Goal: Task Accomplishment & Management: Use online tool/utility

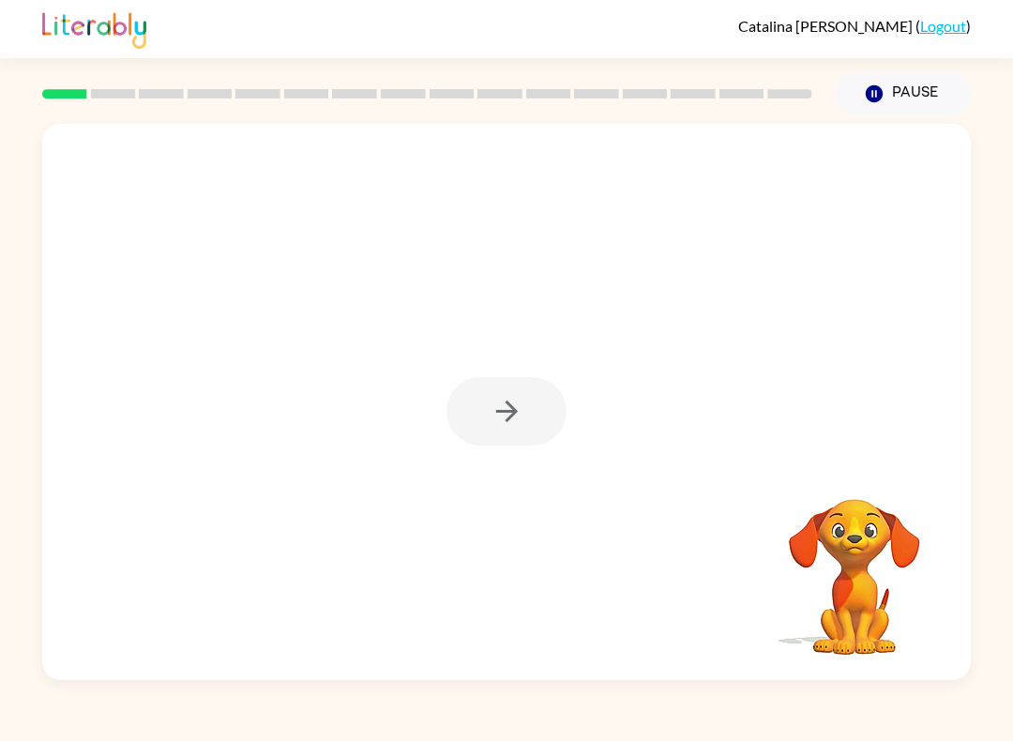
click at [516, 412] on div at bounding box center [507, 411] width 120 height 69
click at [506, 397] on icon "button" at bounding box center [507, 411] width 33 height 33
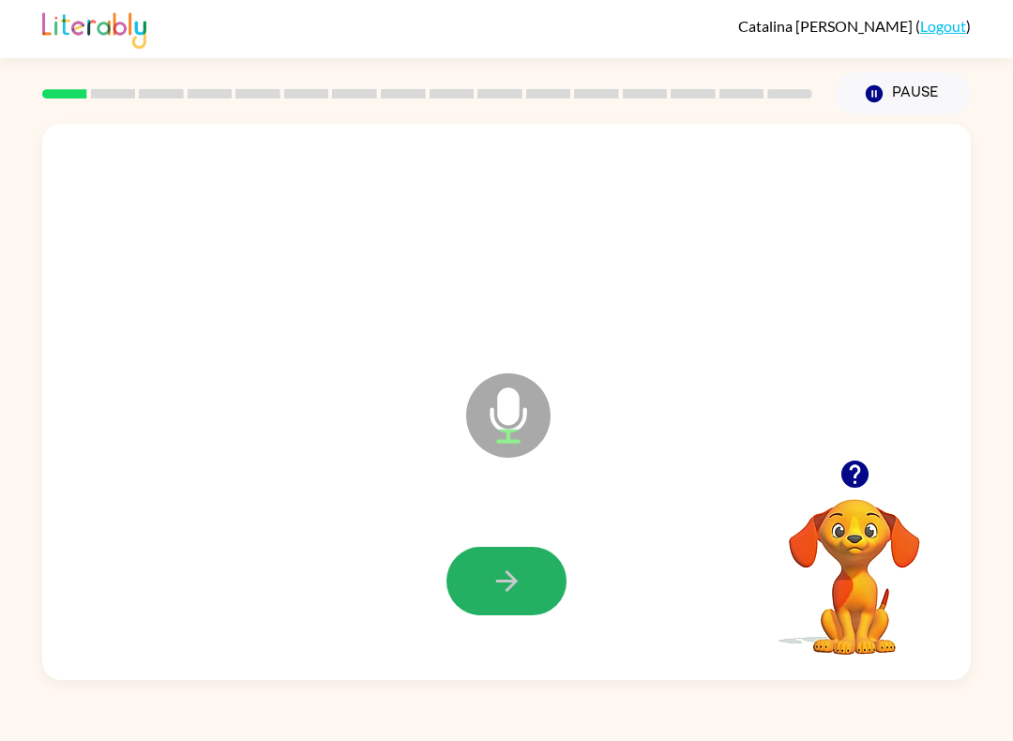
click at [529, 572] on button "button" at bounding box center [507, 581] width 120 height 69
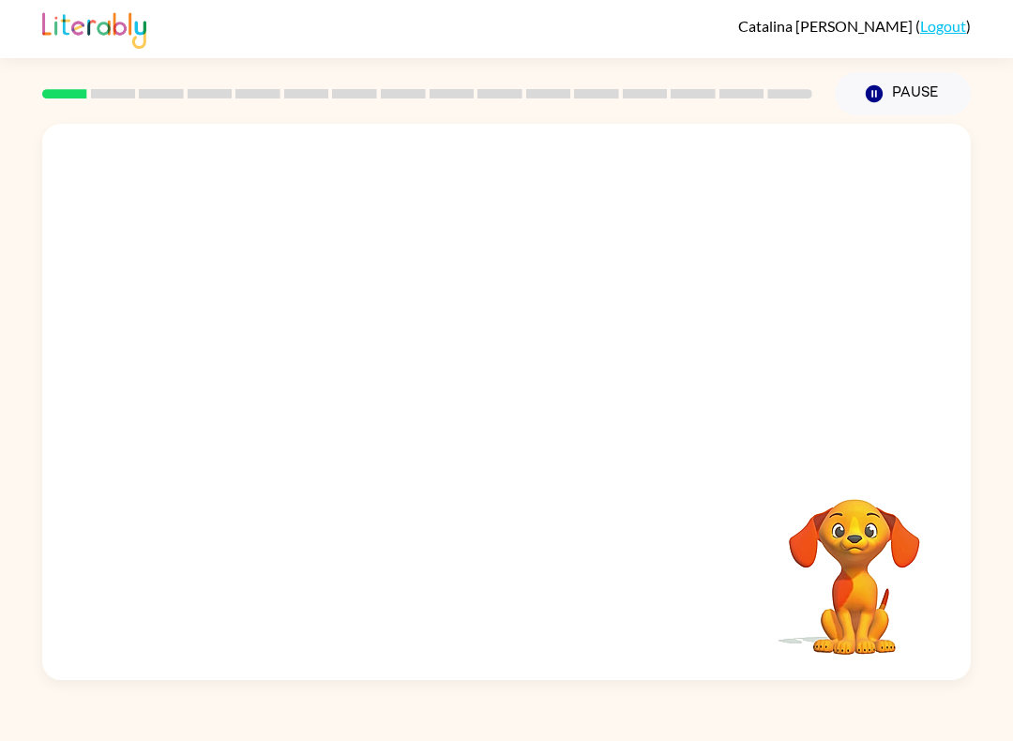
click at [859, 562] on video "Your browser must support playing .mp4 files to use Literably. Please try using…" at bounding box center [855, 564] width 188 height 188
click at [478, 539] on div "Your browser must support playing .mp4 files to use Literably. Please try using…" at bounding box center [506, 402] width 929 height 556
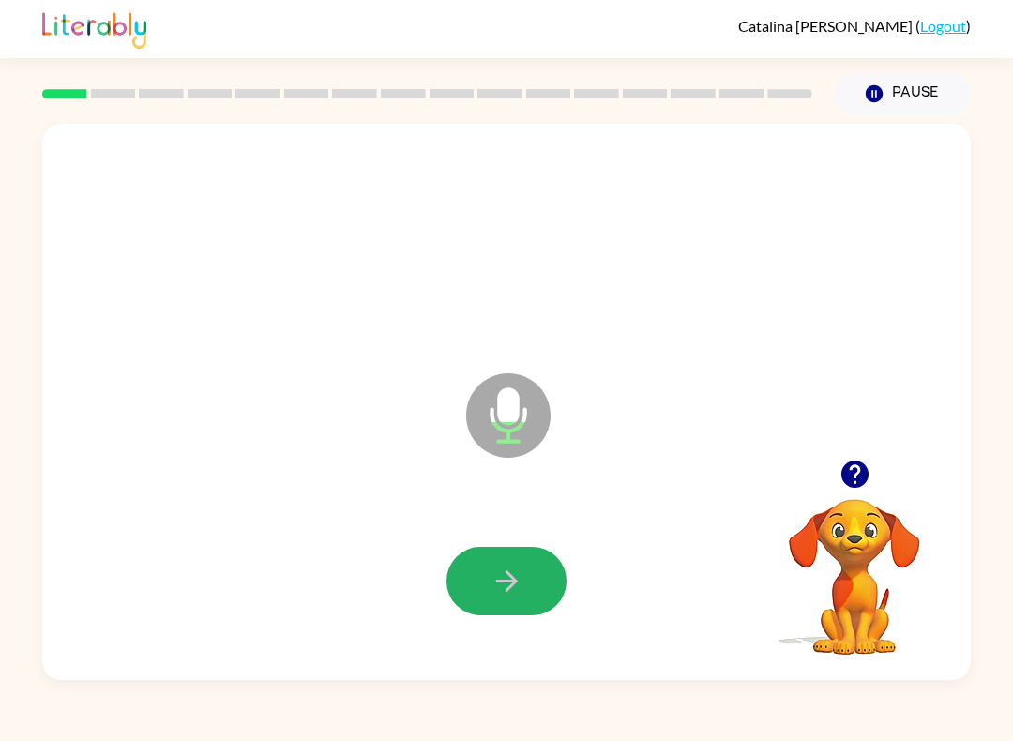
click at [525, 596] on button "button" at bounding box center [507, 581] width 120 height 69
click at [500, 561] on button "button" at bounding box center [507, 581] width 120 height 69
click at [504, 571] on icon "button" at bounding box center [507, 581] width 33 height 33
click at [523, 554] on button "button" at bounding box center [507, 581] width 120 height 69
click at [521, 590] on icon "button" at bounding box center [507, 581] width 33 height 33
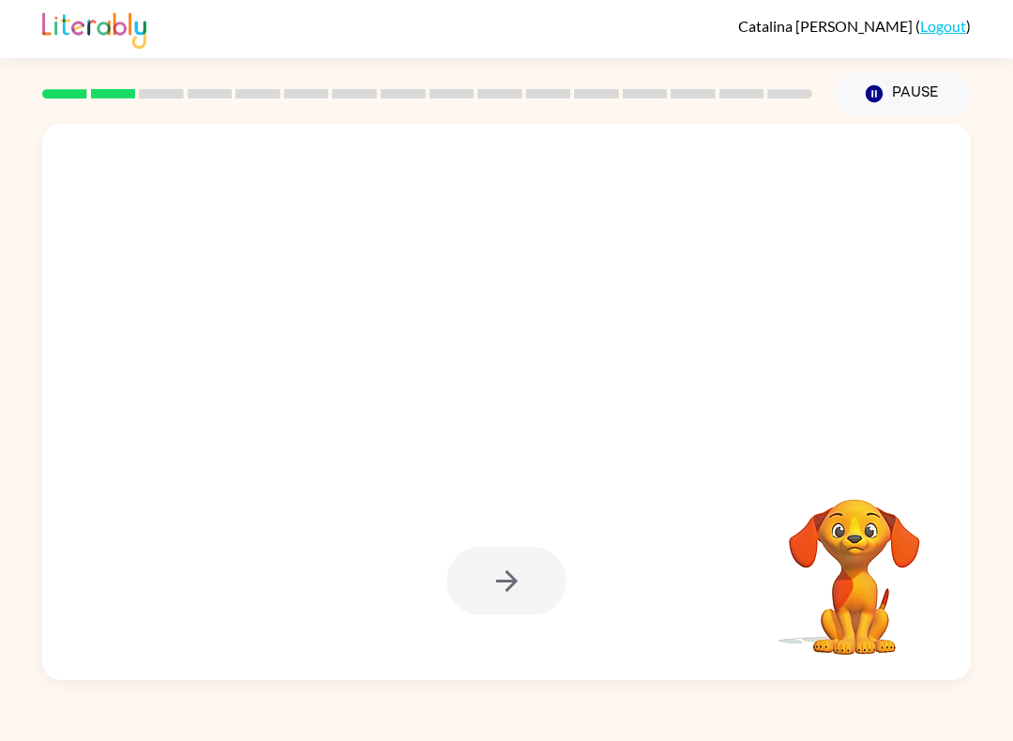
click at [854, 507] on video "Your browser must support playing .mp4 files to use Literably. Please try using…" at bounding box center [855, 564] width 188 height 188
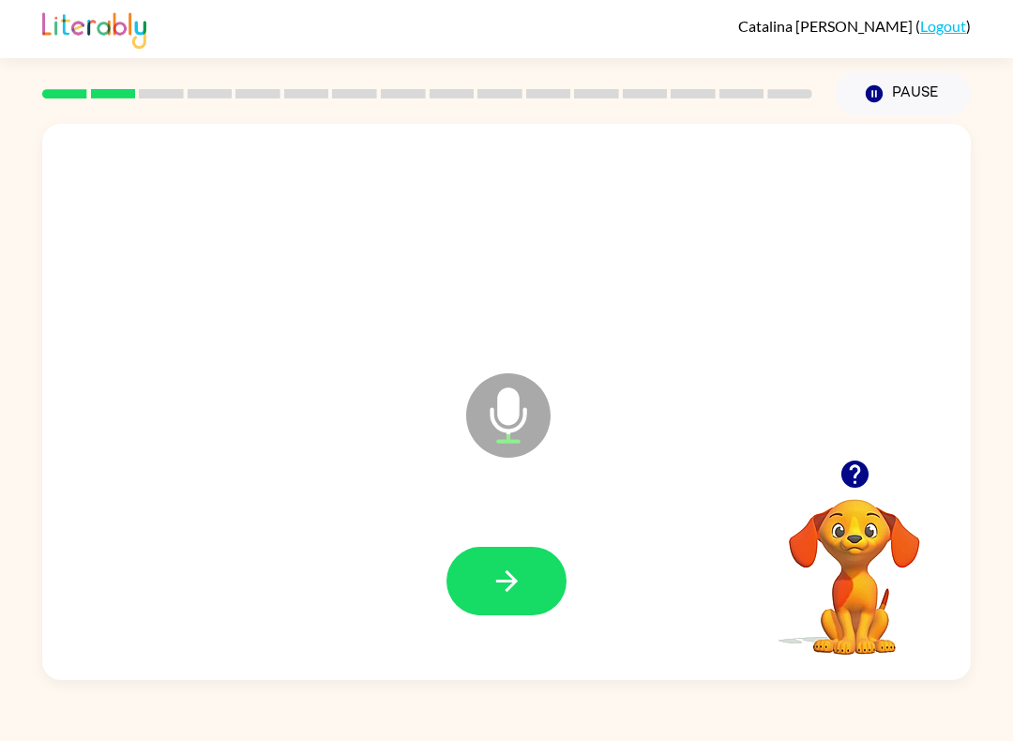
click at [864, 517] on video "Your browser must support playing .mp4 files to use Literably. Please try using…" at bounding box center [855, 564] width 188 height 188
click at [504, 548] on button "button" at bounding box center [507, 581] width 120 height 69
click at [514, 565] on button "button" at bounding box center [507, 581] width 120 height 69
click at [858, 676] on div "Microphone The Microphone is here when it is your turn to talk" at bounding box center [506, 402] width 929 height 556
click at [497, 577] on icon "button" at bounding box center [507, 581] width 33 height 33
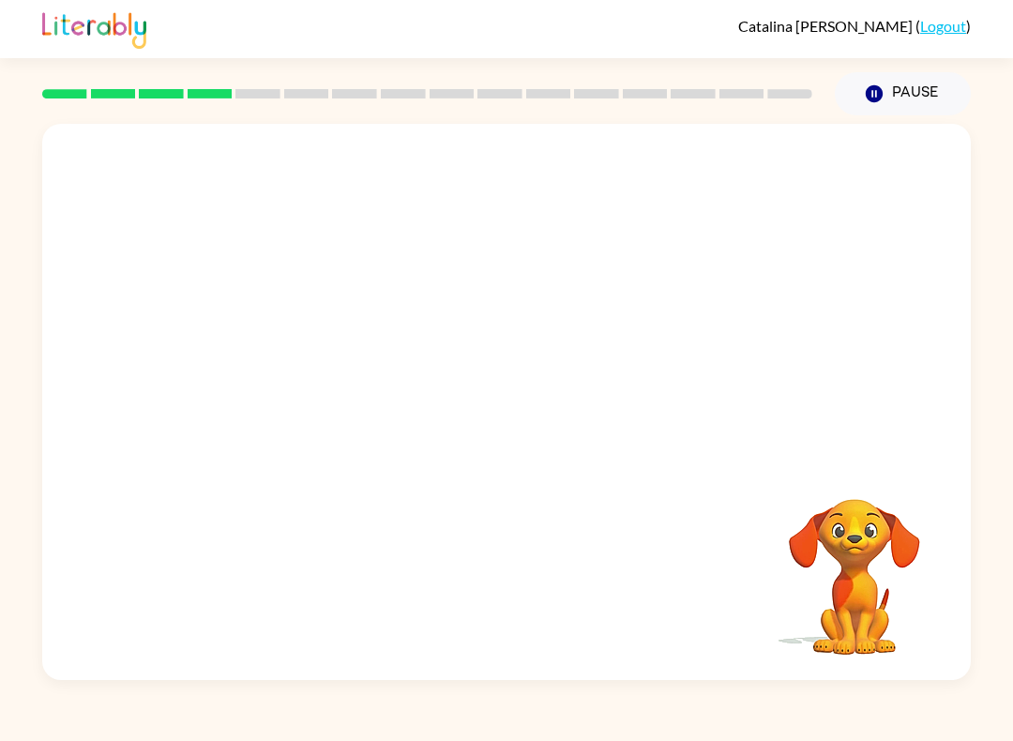
click at [861, 668] on div at bounding box center [506, 402] width 929 height 556
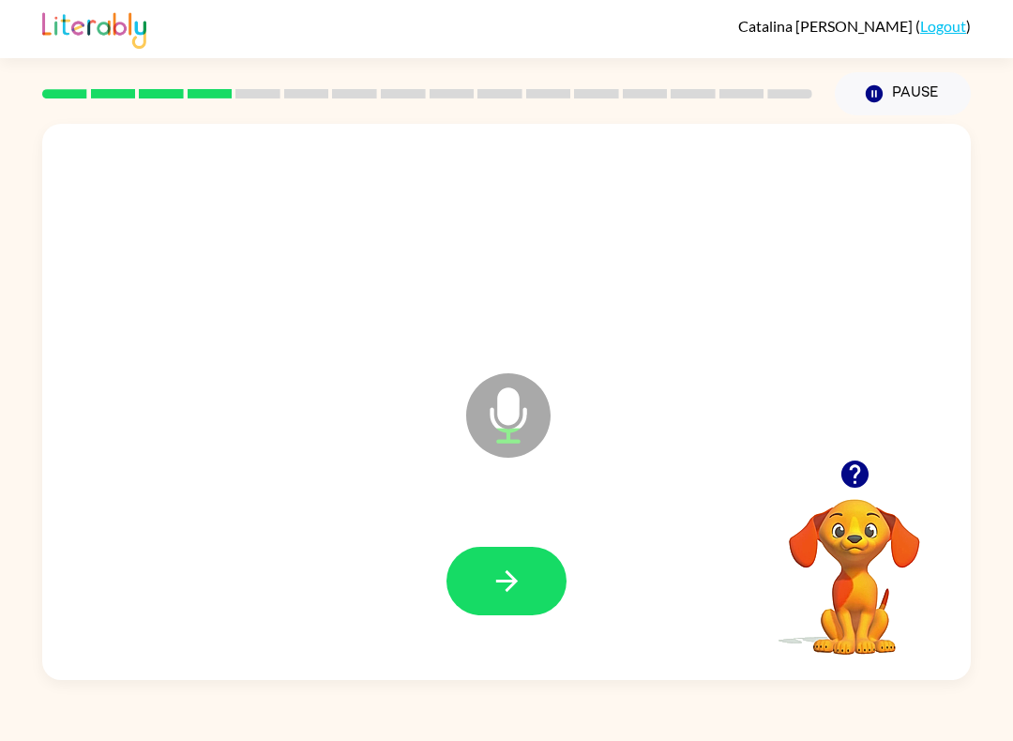
click at [857, 684] on div "Catalina Parada-Johnson ( Logout ) Pause Pause Microphone The Microphone is her…" at bounding box center [506, 370] width 1013 height 741
click at [528, 588] on button "button" at bounding box center [507, 581] width 120 height 69
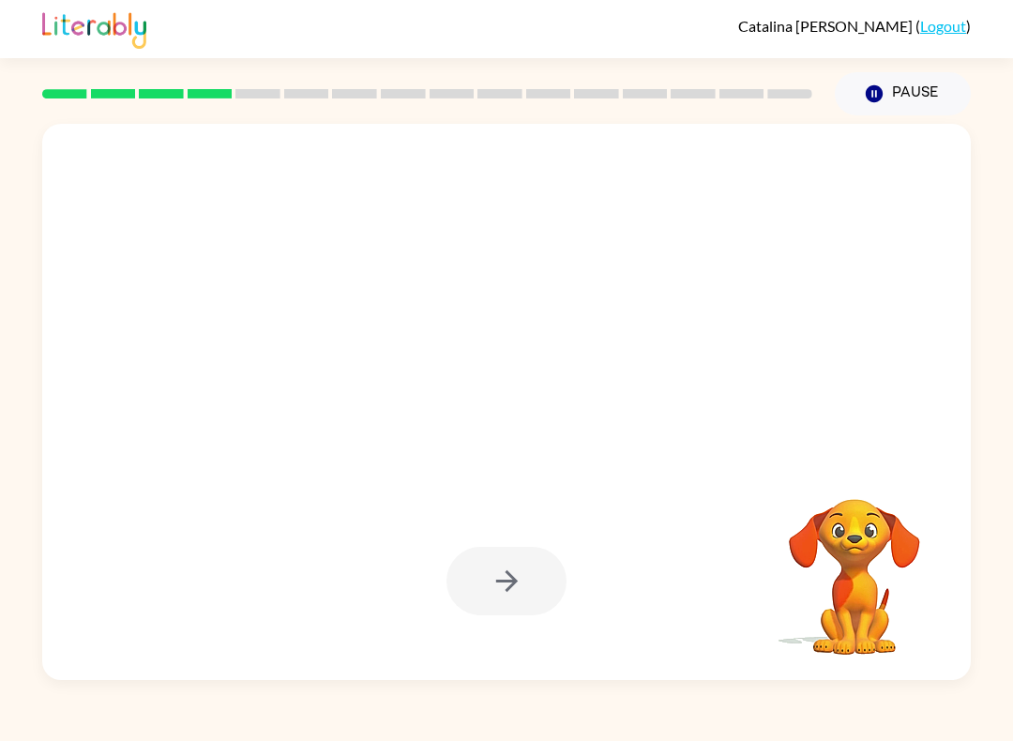
click at [912, 600] on video "Your browser must support playing .mp4 files to use Literably. Please try using…" at bounding box center [855, 564] width 188 height 188
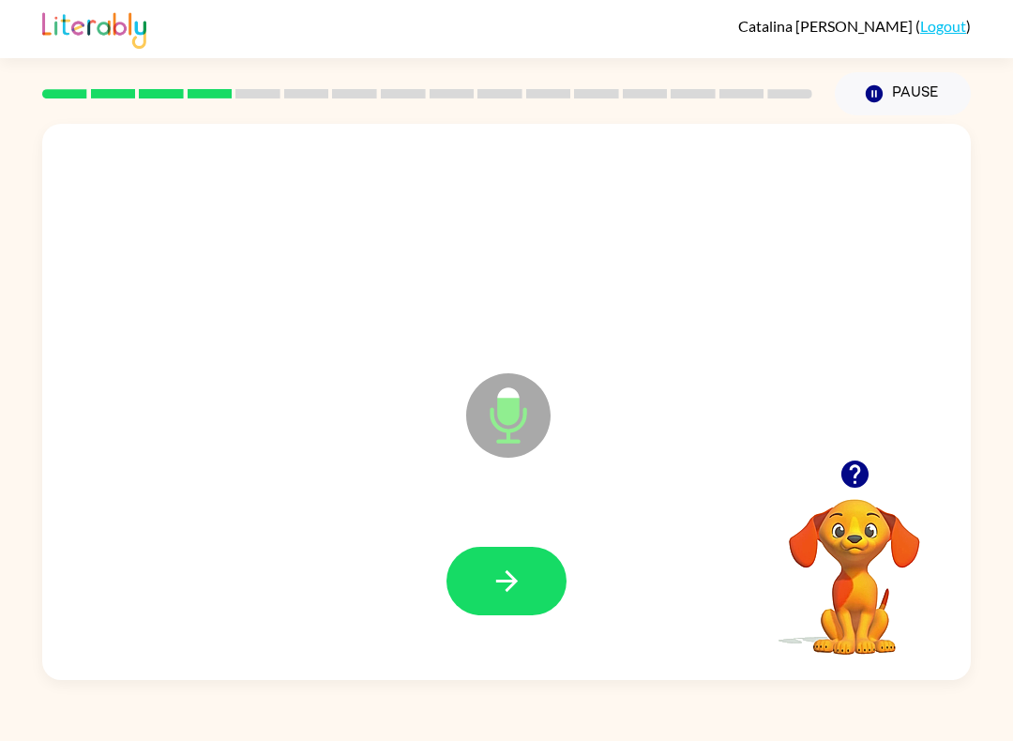
click at [536, 602] on button "button" at bounding box center [507, 581] width 120 height 69
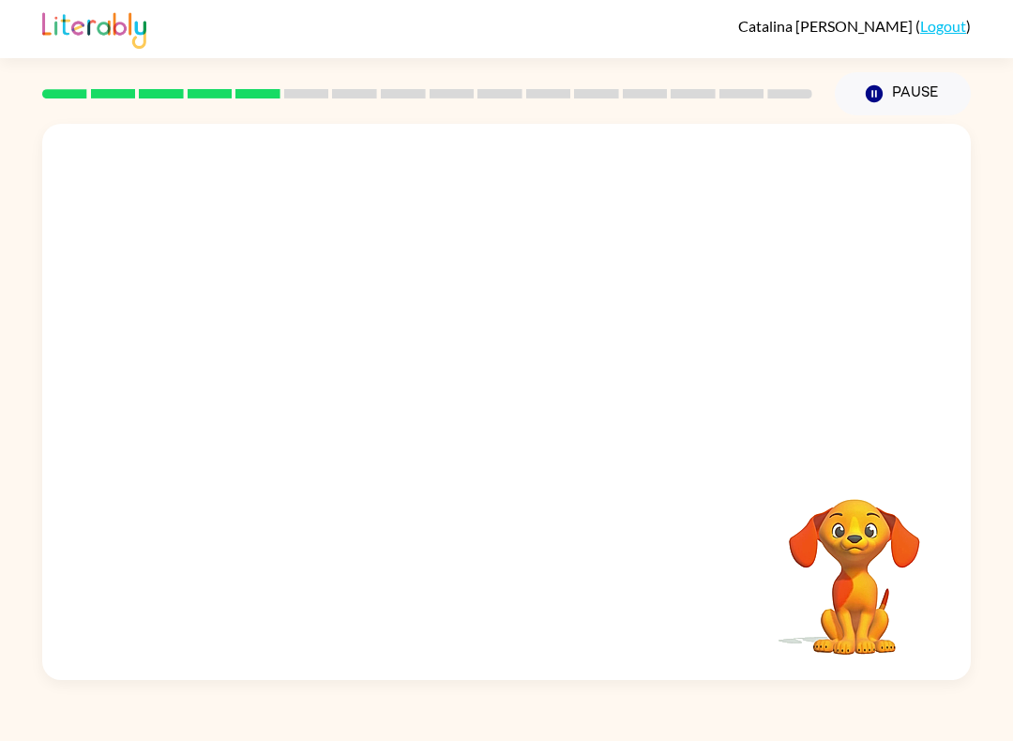
click at [861, 501] on video "Your browser must support playing .mp4 files to use Literably. Please try using…" at bounding box center [855, 564] width 188 height 188
click at [860, 489] on video "Your browser must support playing .mp4 files to use Literably. Please try using…" at bounding box center [855, 564] width 188 height 188
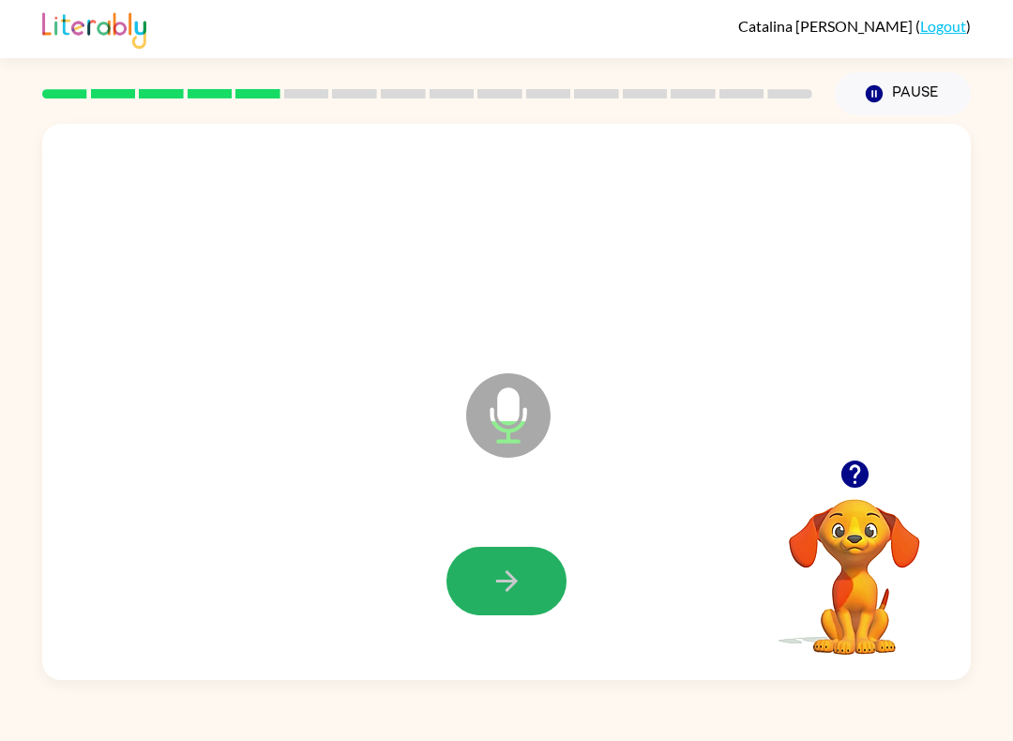
click at [500, 607] on button "button" at bounding box center [507, 581] width 120 height 69
click at [482, 581] on button "button" at bounding box center [507, 581] width 120 height 69
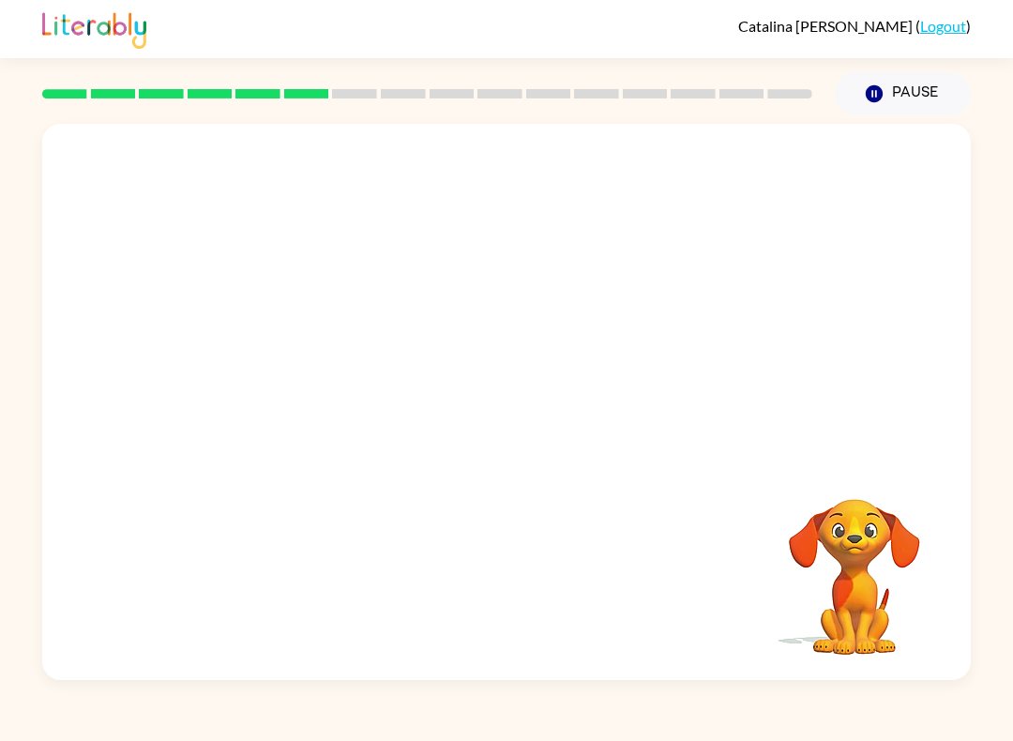
click at [831, 520] on video "Your browser must support playing .mp4 files to use Literably. Please try using…" at bounding box center [855, 564] width 188 height 188
click at [900, 79] on button "Pause Pause" at bounding box center [903, 93] width 136 height 43
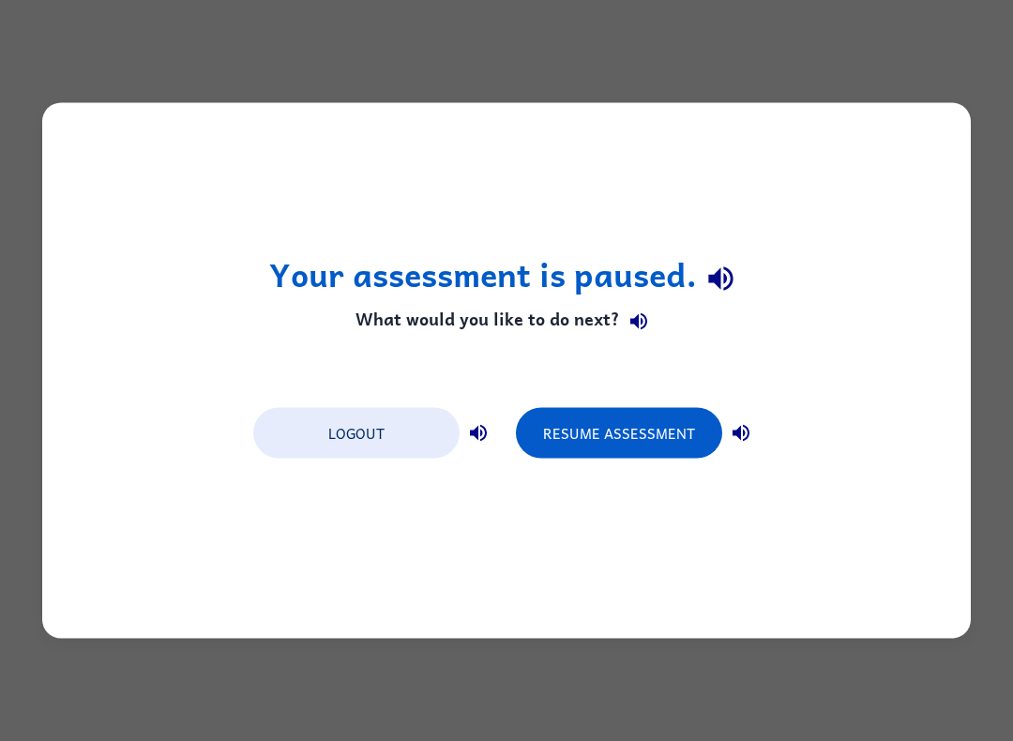
click at [750, 650] on div "Your assessment is paused. What would you like to do next? Logout Resume Assess…" at bounding box center [506, 370] width 1013 height 741
click at [655, 396] on div "Logout Resume Assessment" at bounding box center [506, 431] width 525 height 71
click at [636, 432] on button "Resume Assessment" at bounding box center [619, 433] width 206 height 51
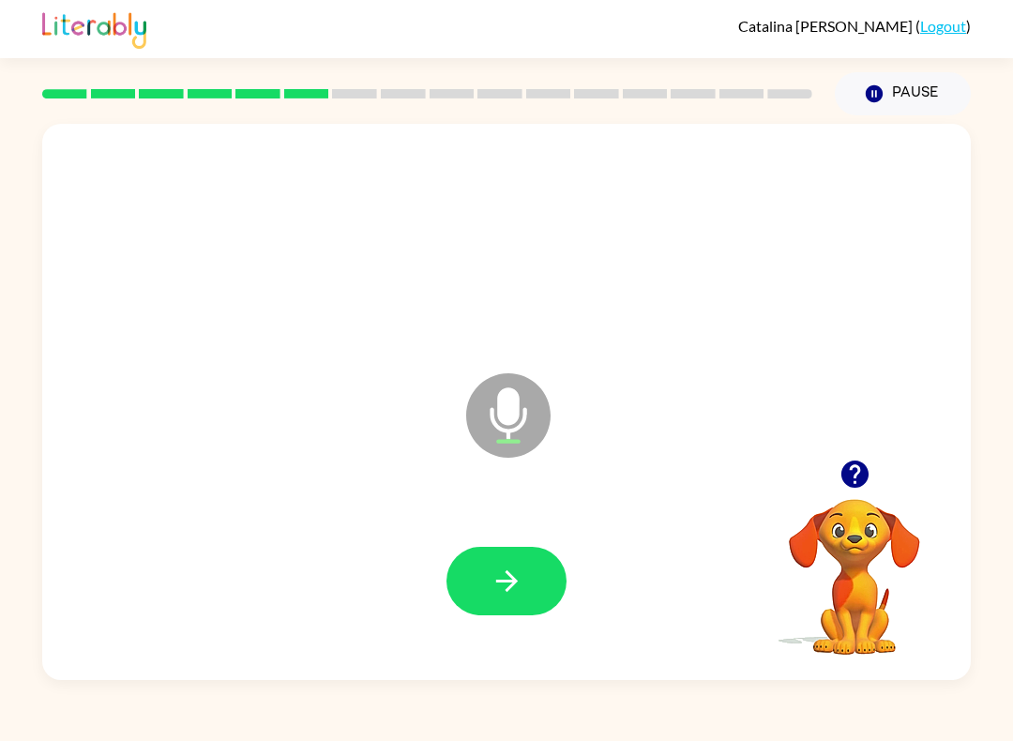
click at [524, 572] on button "button" at bounding box center [507, 581] width 120 height 69
click at [510, 580] on icon "button" at bounding box center [507, 581] width 33 height 33
click at [549, 581] on button "button" at bounding box center [507, 581] width 120 height 69
click at [508, 579] on icon "button" at bounding box center [507, 581] width 33 height 33
click at [484, 572] on button "button" at bounding box center [507, 581] width 120 height 69
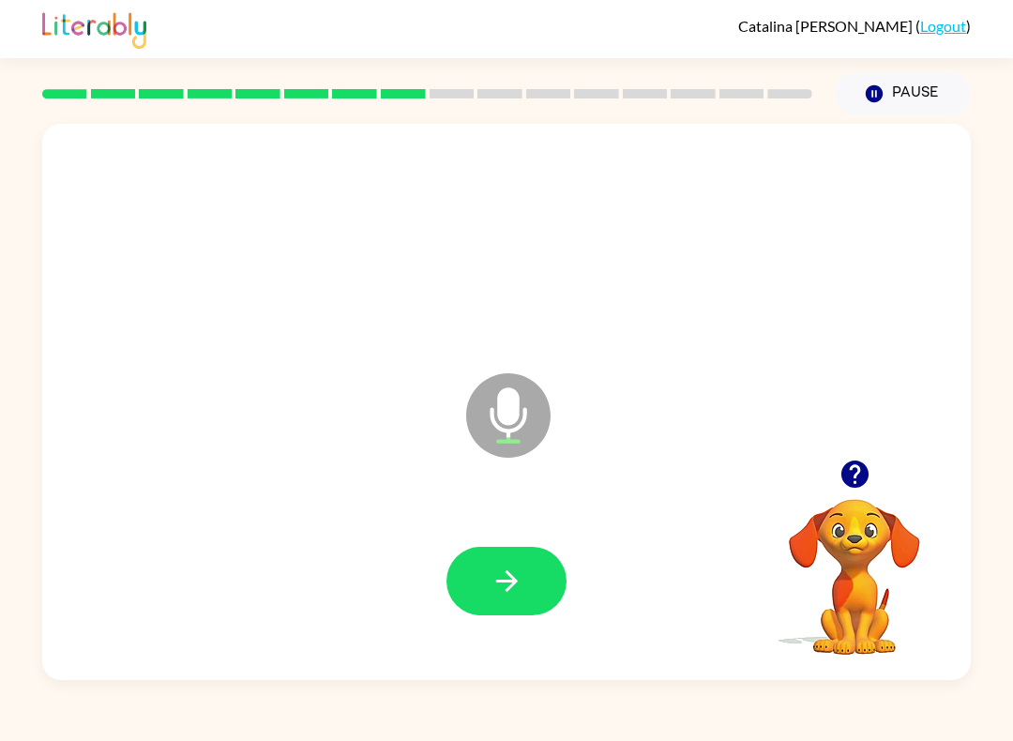
click at [509, 583] on icon "button" at bounding box center [506, 582] width 22 height 22
click at [519, 588] on icon "button" at bounding box center [507, 581] width 33 height 33
click at [505, 574] on icon "button" at bounding box center [507, 581] width 33 height 33
click at [510, 590] on icon "button" at bounding box center [507, 581] width 33 height 33
click at [518, 587] on icon "button" at bounding box center [507, 581] width 33 height 33
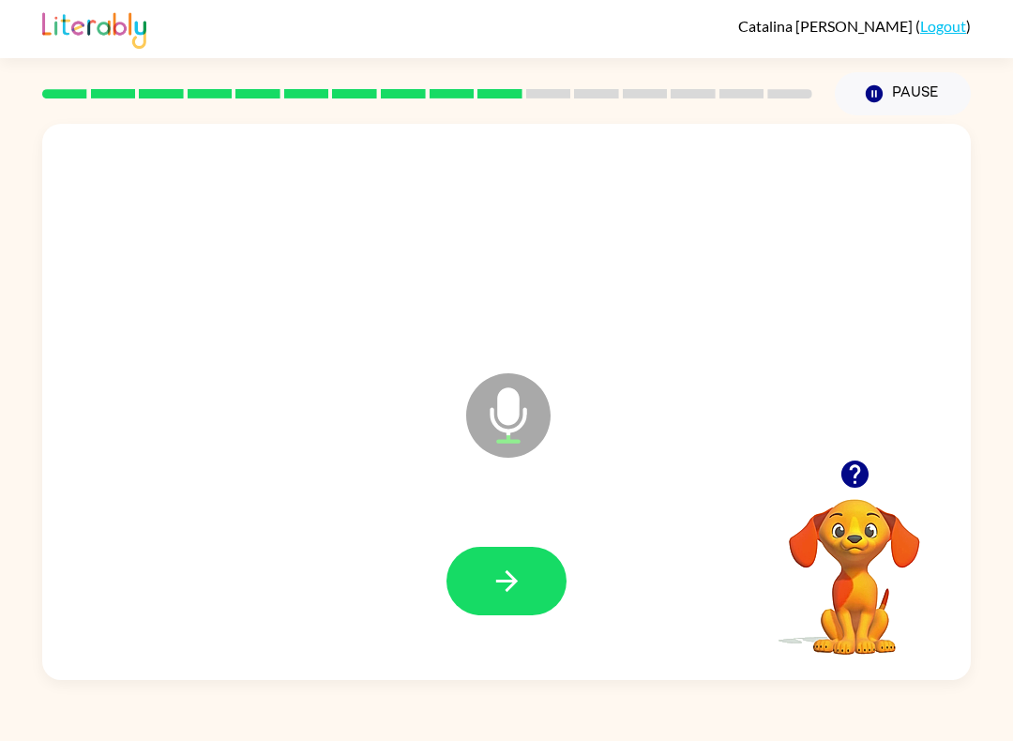
click at [488, 572] on button "button" at bounding box center [507, 581] width 120 height 69
click at [473, 569] on button "button" at bounding box center [507, 581] width 120 height 69
click at [517, 593] on icon "button" at bounding box center [507, 581] width 33 height 33
click at [632, 41] on div "Catalina Parada-Johnson ( Logout )" at bounding box center [506, 29] width 929 height 58
click at [632, 42] on div "Catalina Parada-Johnson ( Logout )" at bounding box center [506, 29] width 929 height 58
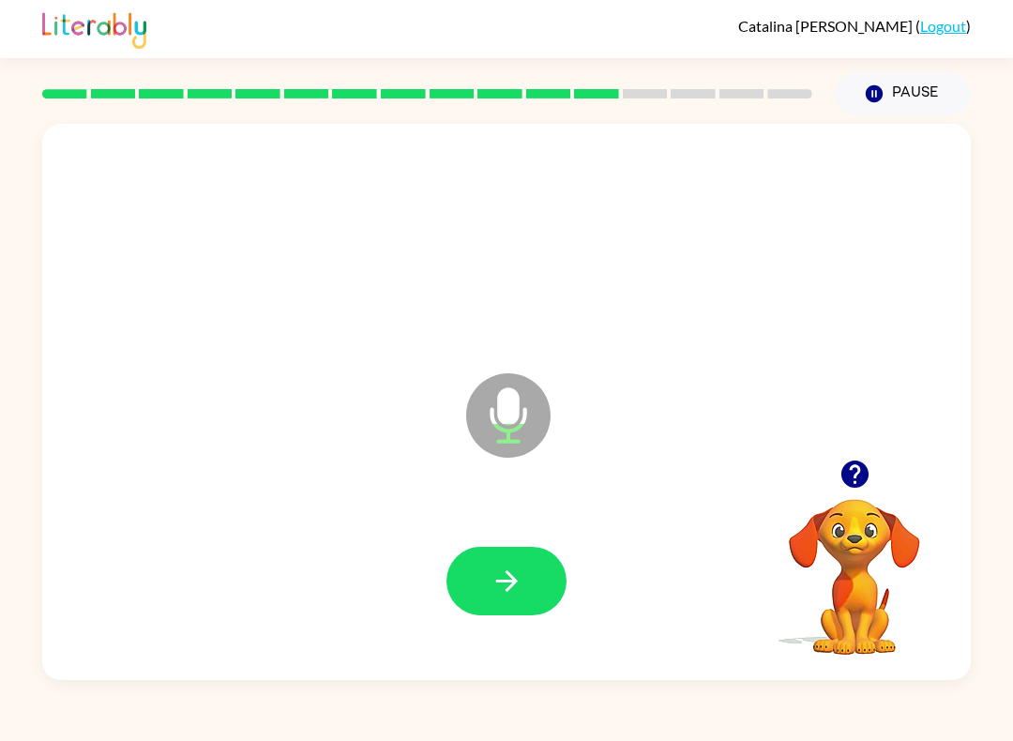
click at [506, 599] on button "button" at bounding box center [507, 581] width 120 height 69
click at [497, 584] on icon "button" at bounding box center [507, 581] width 33 height 33
click at [480, 582] on button "button" at bounding box center [507, 581] width 120 height 69
click at [493, 585] on icon "button" at bounding box center [507, 581] width 33 height 33
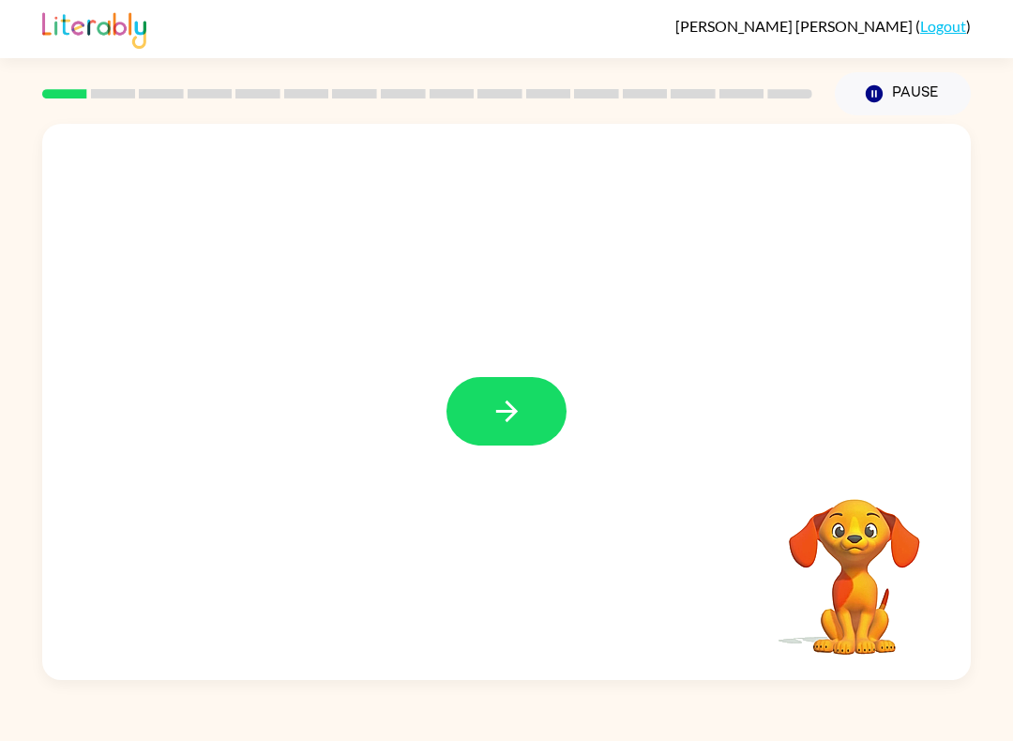
click at [477, 415] on button "button" at bounding box center [507, 411] width 120 height 69
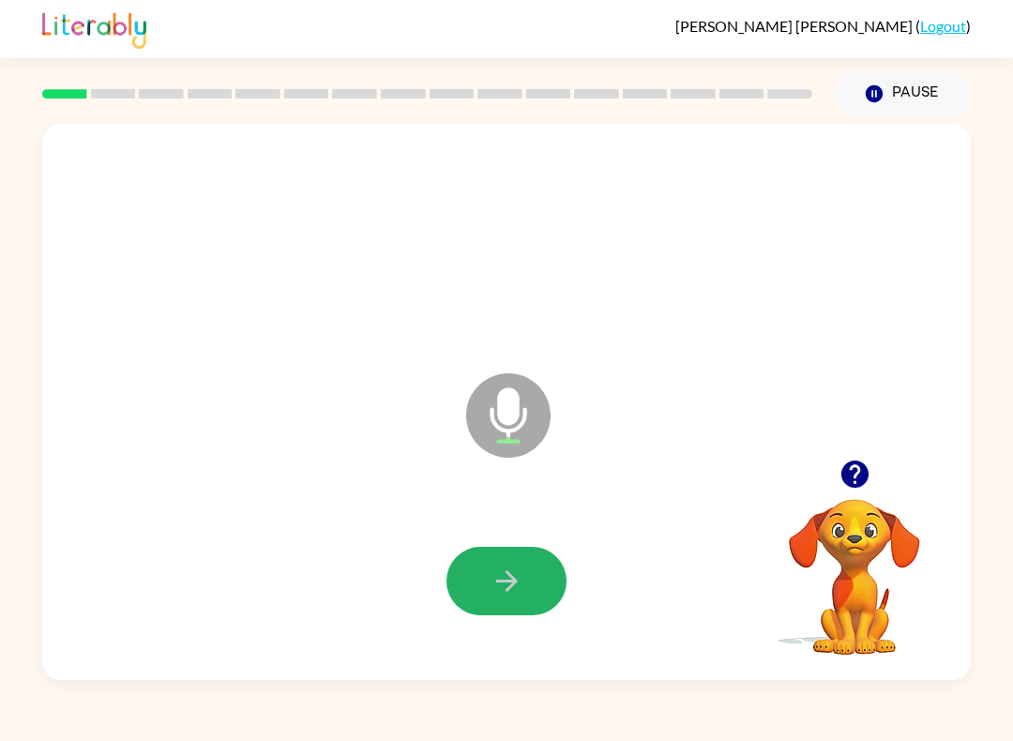
click at [506, 567] on icon "button" at bounding box center [507, 581] width 33 height 33
click at [491, 589] on icon "button" at bounding box center [507, 581] width 33 height 33
click at [524, 572] on button "button" at bounding box center [507, 581] width 120 height 69
click at [481, 598] on button "button" at bounding box center [507, 581] width 120 height 69
click at [497, 586] on icon "button" at bounding box center [507, 581] width 33 height 33
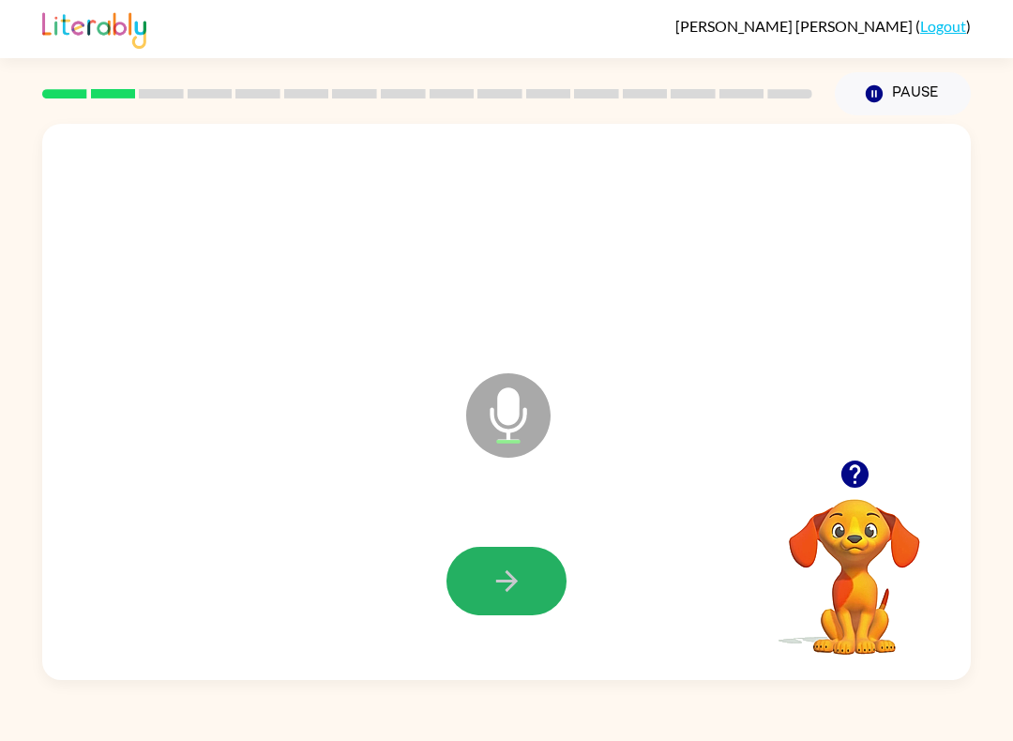
click at [489, 576] on button "button" at bounding box center [507, 581] width 120 height 69
click at [509, 589] on icon "button" at bounding box center [506, 582] width 22 height 22
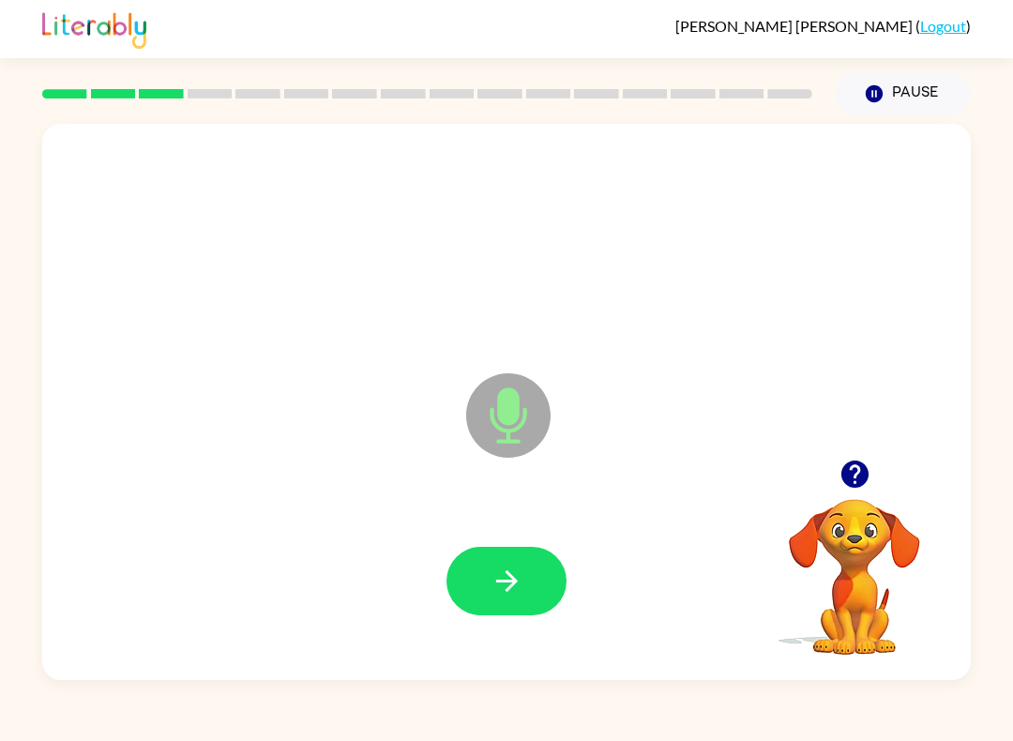
click at [494, 577] on icon "button" at bounding box center [507, 581] width 33 height 33
click at [493, 585] on icon "button" at bounding box center [507, 581] width 33 height 33
click at [475, 580] on button "button" at bounding box center [507, 581] width 120 height 69
click at [502, 575] on icon "button" at bounding box center [507, 581] width 33 height 33
click at [491, 593] on icon "button" at bounding box center [507, 581] width 33 height 33
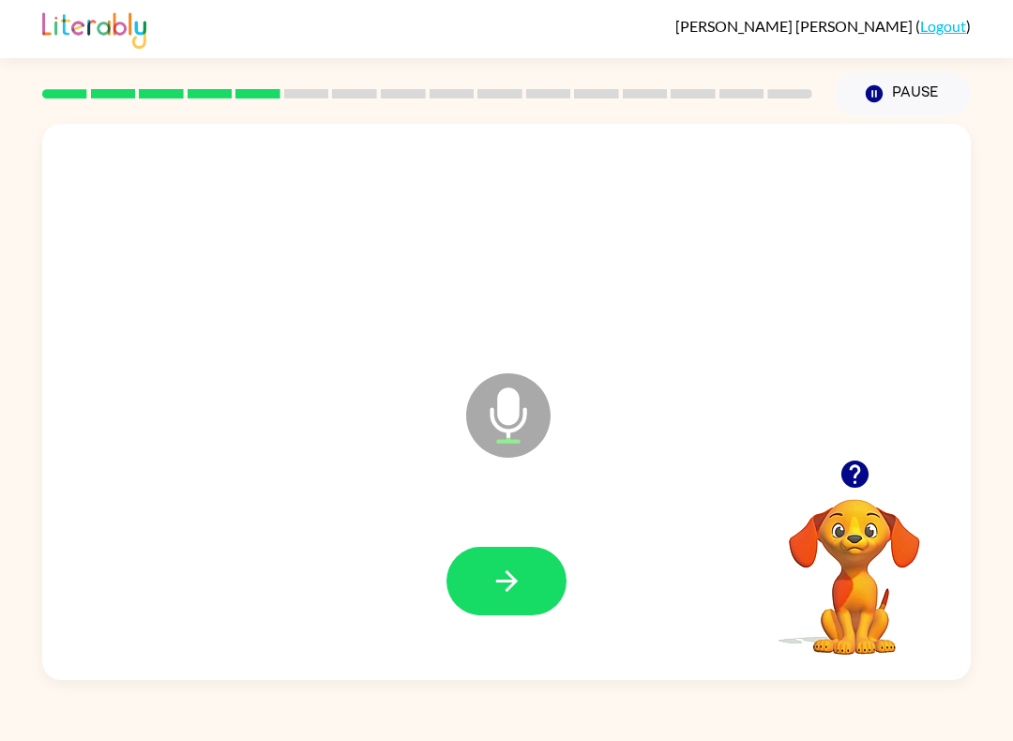
click at [489, 593] on div at bounding box center [506, 581] width 891 height 160
click at [507, 585] on icon "button" at bounding box center [507, 581] width 33 height 33
click at [524, 603] on button "button" at bounding box center [507, 581] width 120 height 69
click at [509, 573] on icon "button" at bounding box center [506, 582] width 22 height 22
click at [919, 99] on button "Pause Pause" at bounding box center [903, 93] width 136 height 43
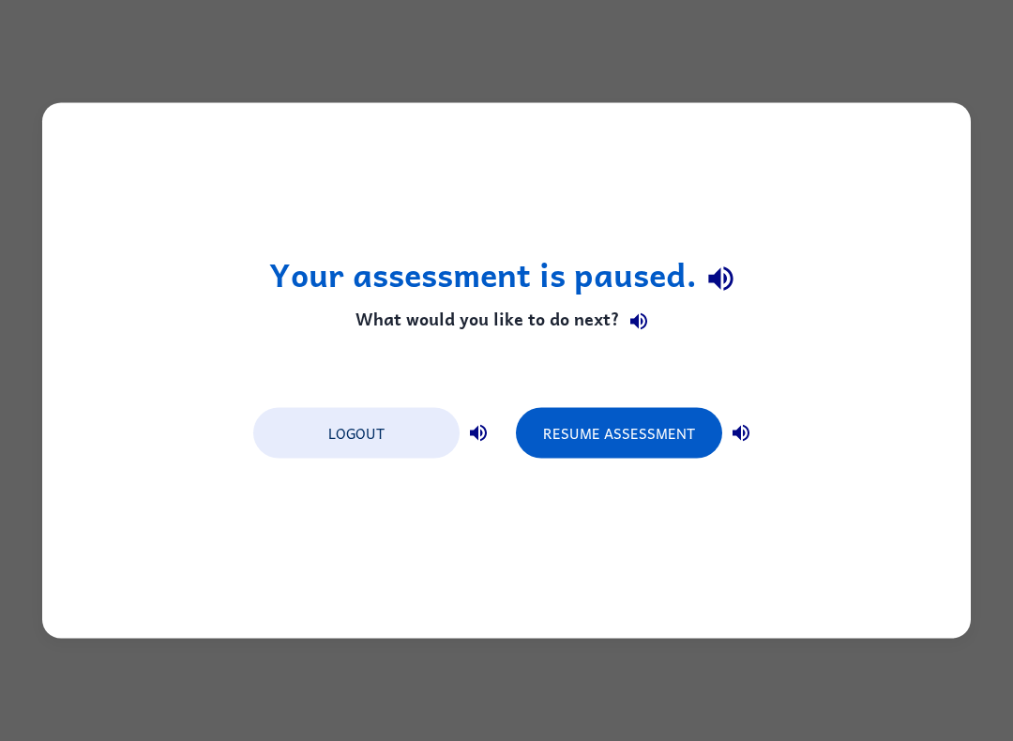
click at [625, 439] on button "Resume Assessment" at bounding box center [619, 433] width 206 height 51
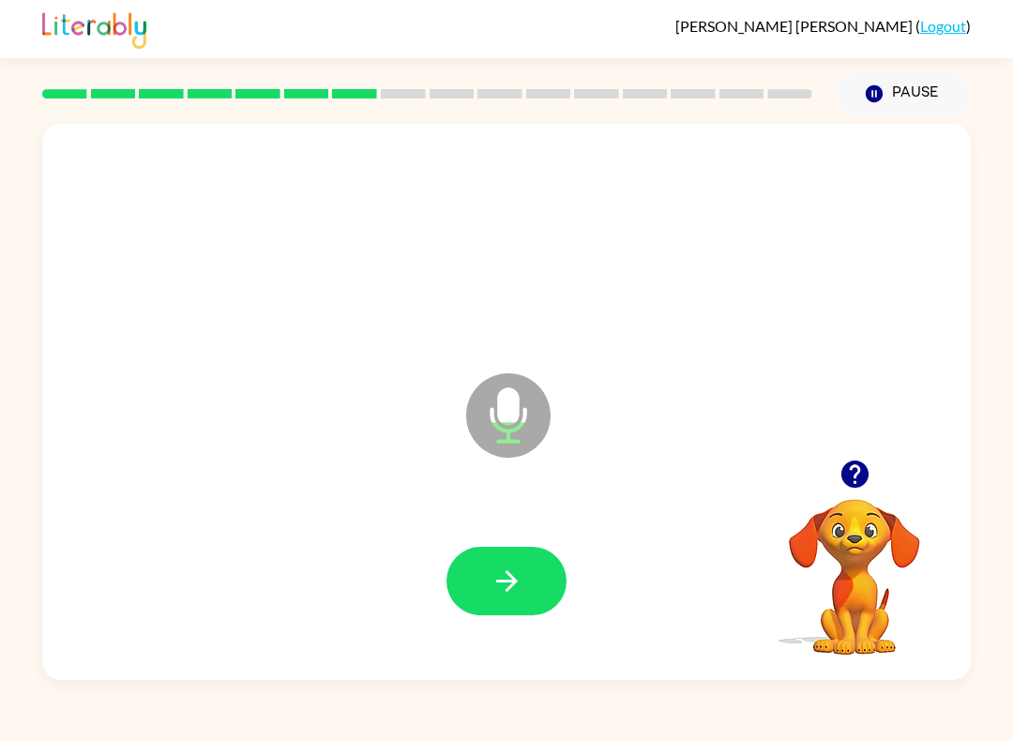
click at [493, 589] on icon "button" at bounding box center [507, 581] width 33 height 33
click at [481, 600] on button "button" at bounding box center [507, 581] width 120 height 69
click at [501, 573] on icon "button" at bounding box center [507, 581] width 33 height 33
click at [493, 581] on icon "button" at bounding box center [507, 581] width 33 height 33
click at [504, 610] on button "button" at bounding box center [507, 581] width 120 height 69
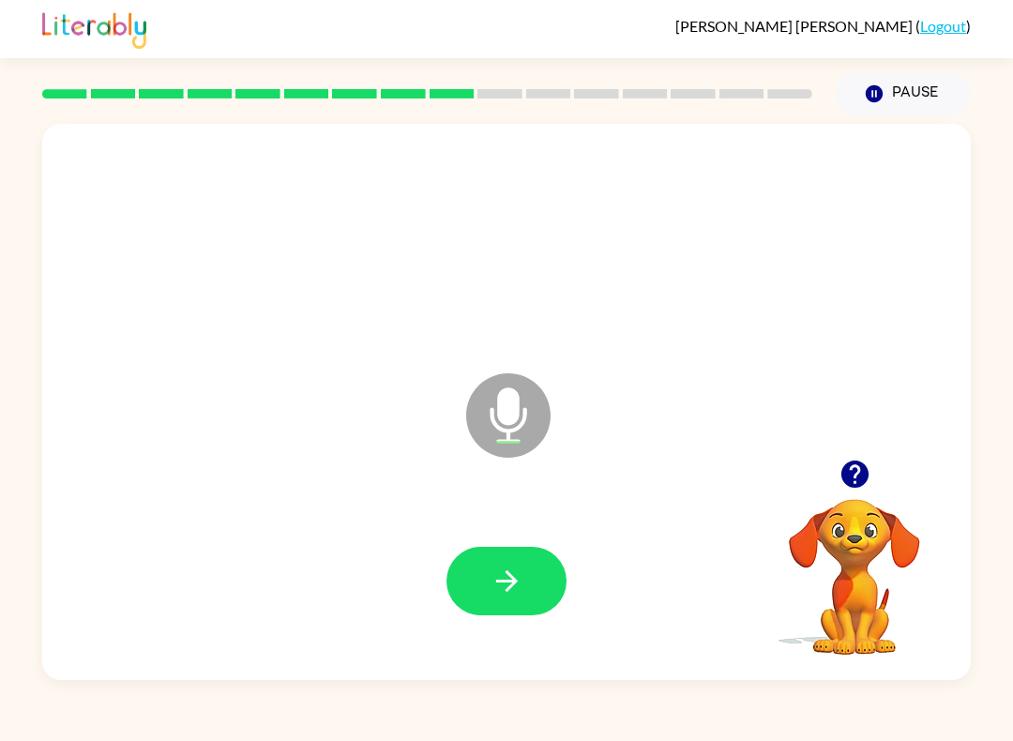
click at [509, 586] on icon "button" at bounding box center [507, 581] width 33 height 33
click at [495, 585] on icon "button" at bounding box center [507, 581] width 33 height 33
click at [462, 587] on button "button" at bounding box center [507, 581] width 120 height 69
click at [494, 582] on icon "button" at bounding box center [507, 581] width 33 height 33
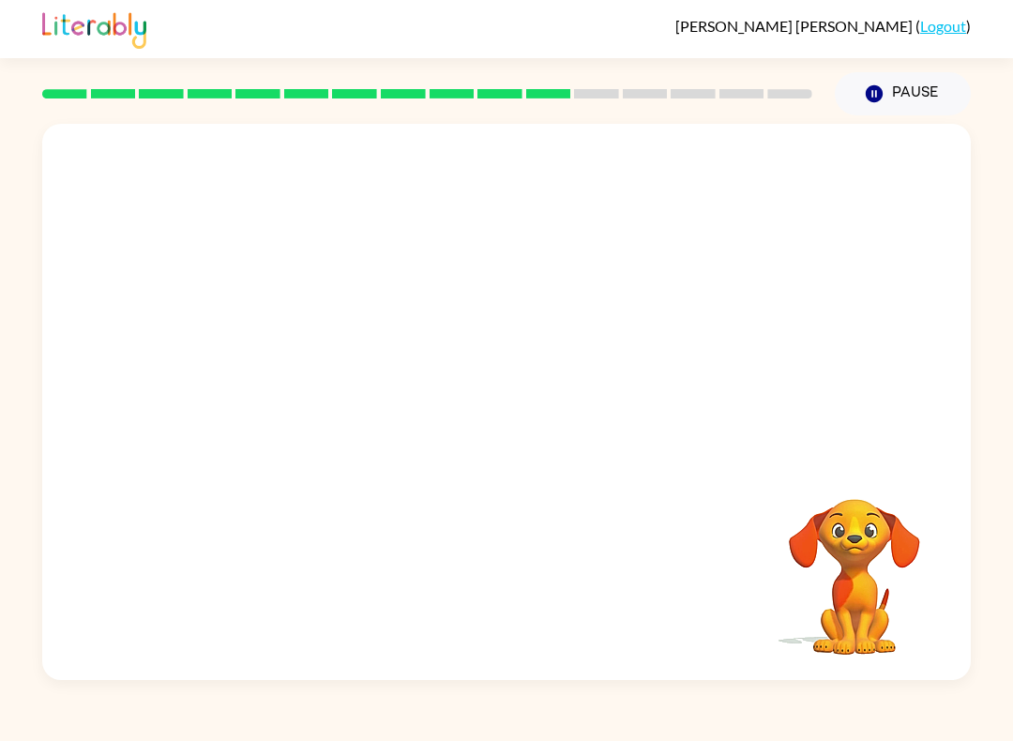
click at [915, 99] on button "Pause Pause" at bounding box center [903, 93] width 136 height 43
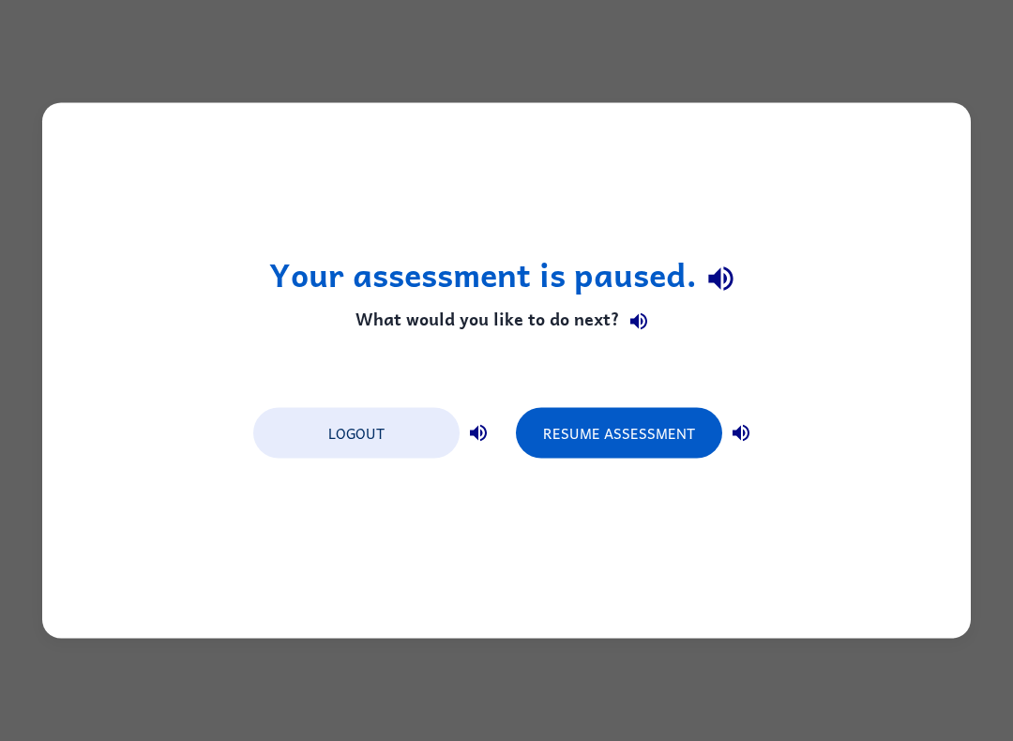
click at [645, 449] on button "Resume Assessment" at bounding box center [619, 433] width 206 height 51
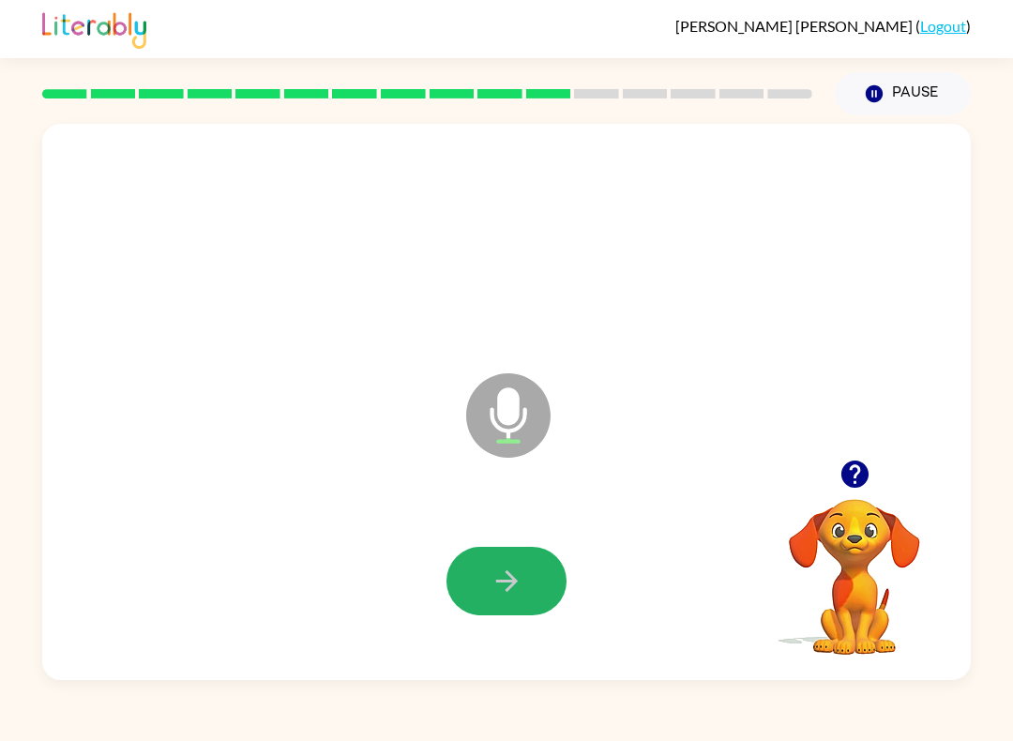
click at [524, 586] on button "button" at bounding box center [507, 581] width 120 height 69
click at [509, 555] on button "button" at bounding box center [507, 581] width 120 height 69
click at [502, 566] on icon "button" at bounding box center [507, 581] width 33 height 33
click at [500, 567] on icon "button" at bounding box center [507, 581] width 33 height 33
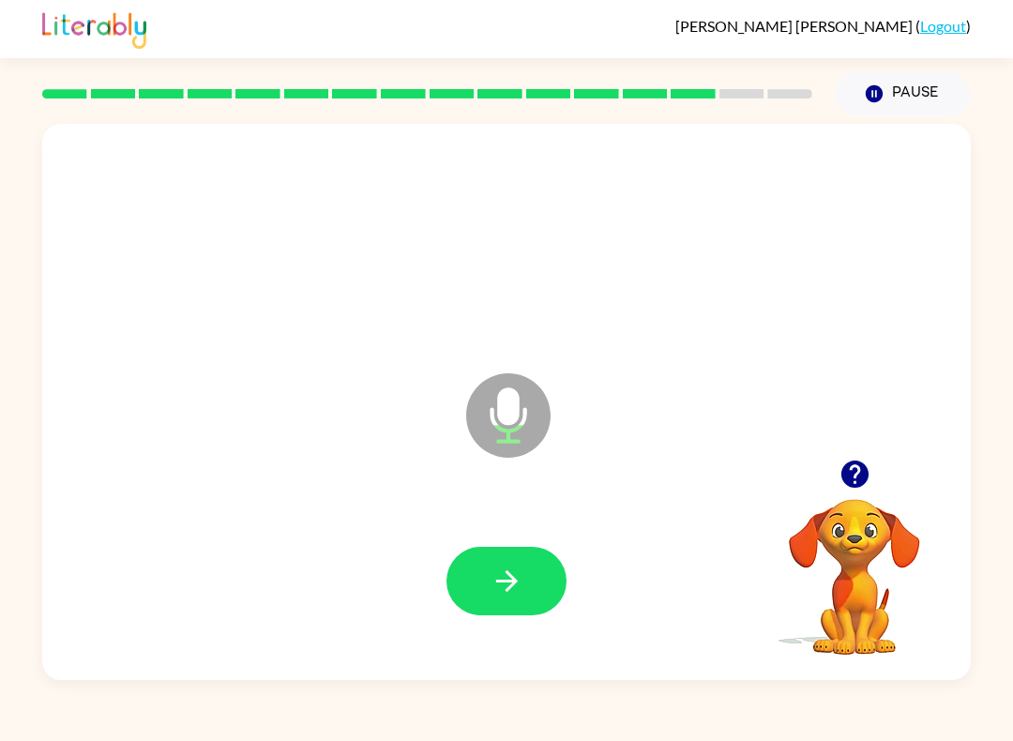
click at [491, 579] on icon "button" at bounding box center [507, 581] width 33 height 33
click at [493, 582] on icon "button" at bounding box center [507, 581] width 33 height 33
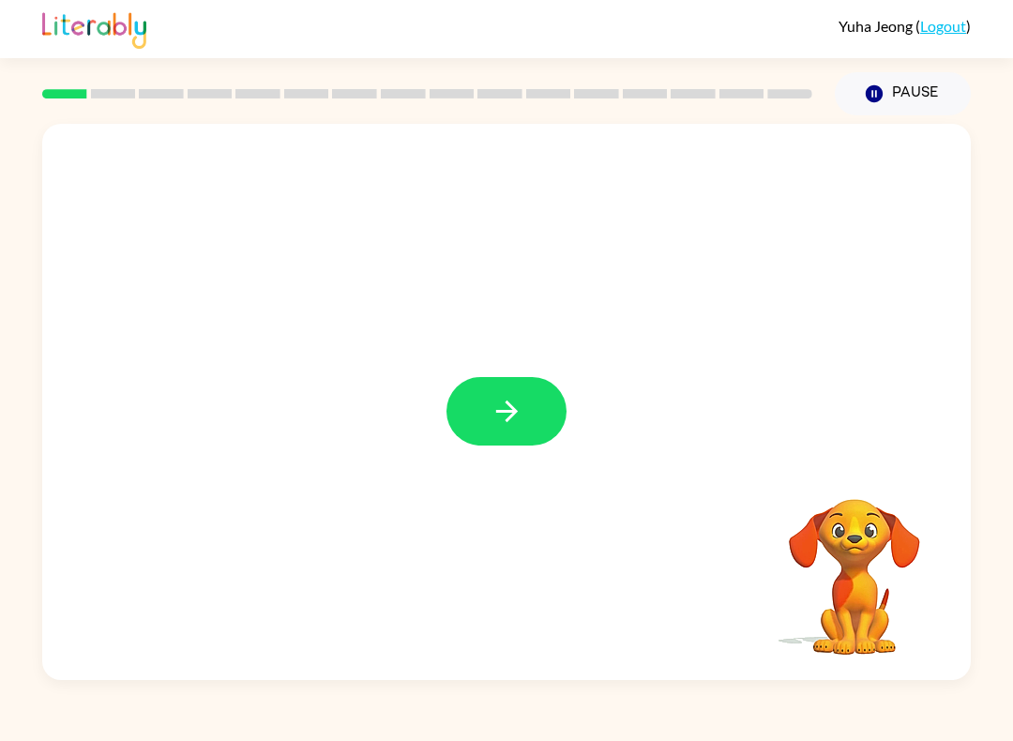
click at [467, 413] on button "button" at bounding box center [507, 411] width 120 height 69
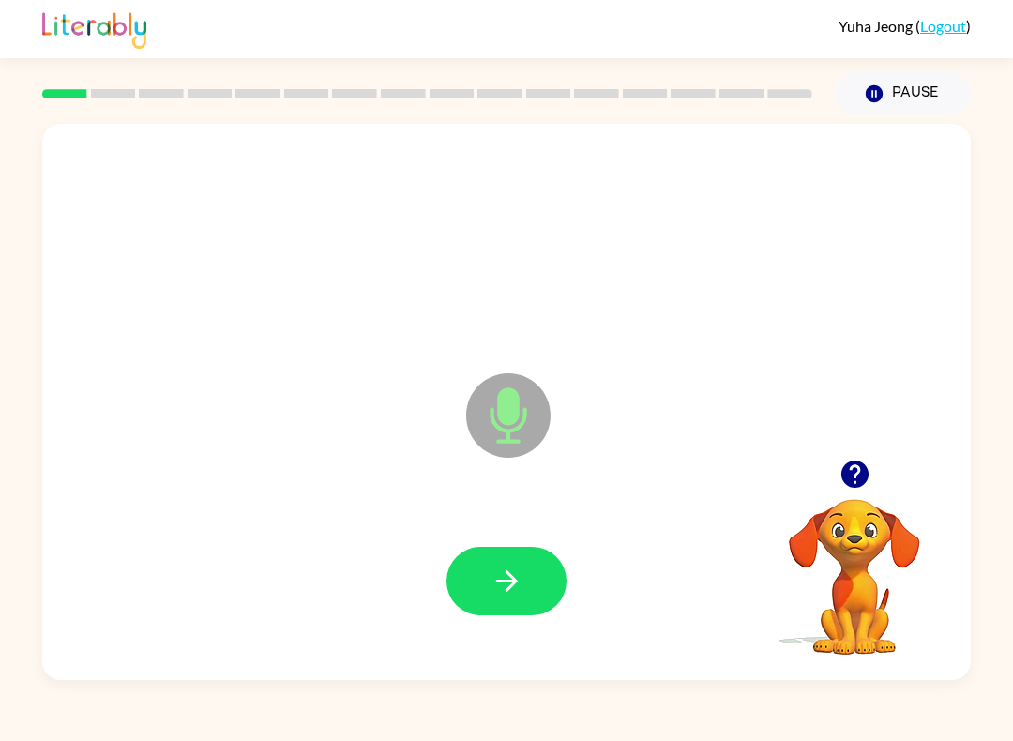
click at [486, 572] on button "button" at bounding box center [507, 581] width 120 height 69
click at [525, 594] on button "button" at bounding box center [507, 581] width 120 height 69
click at [512, 566] on icon "button" at bounding box center [507, 581] width 33 height 33
click at [524, 579] on button "button" at bounding box center [507, 581] width 120 height 69
click at [535, 602] on button "button" at bounding box center [507, 581] width 120 height 69
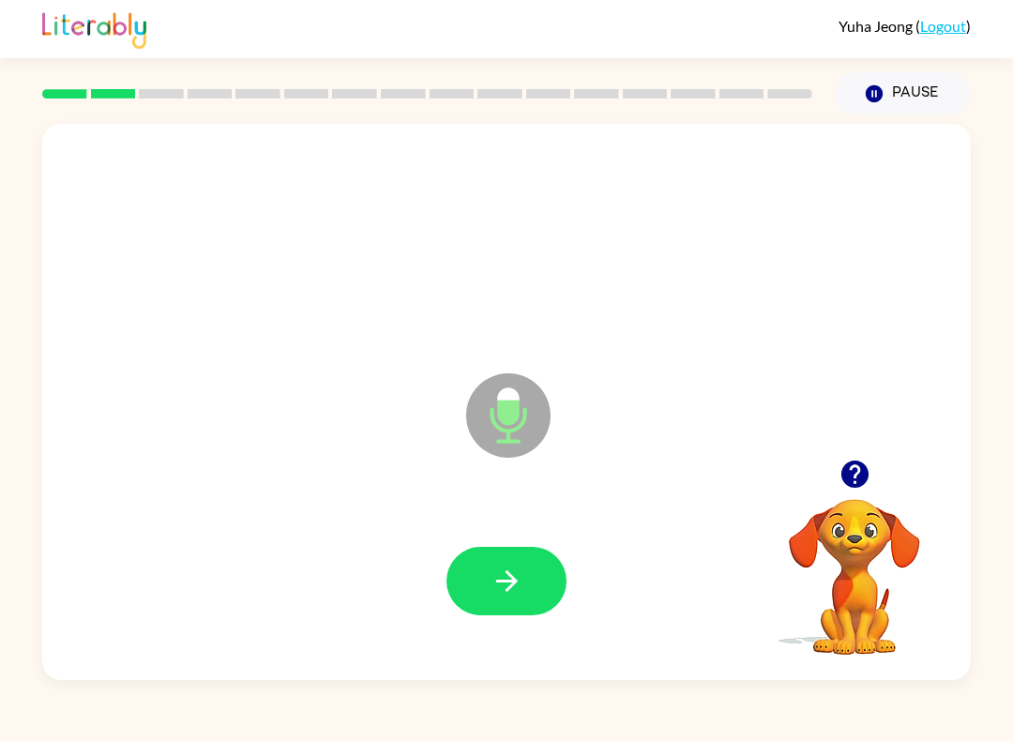
click at [522, 595] on icon "button" at bounding box center [507, 581] width 33 height 33
click at [525, 602] on button "button" at bounding box center [507, 581] width 120 height 69
click at [526, 564] on button "button" at bounding box center [507, 581] width 120 height 69
click at [546, 586] on button "button" at bounding box center [507, 581] width 120 height 69
click at [529, 602] on button "button" at bounding box center [507, 581] width 120 height 69
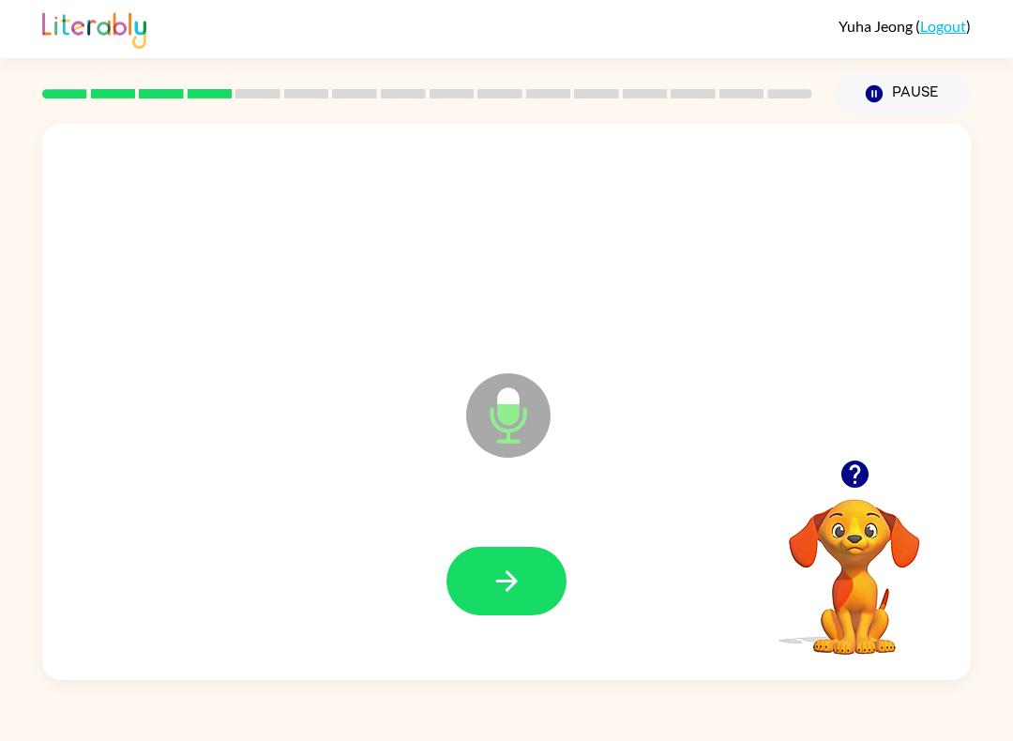
click at [524, 575] on button "button" at bounding box center [507, 581] width 120 height 69
click at [541, 588] on button "button" at bounding box center [507, 581] width 120 height 69
click at [521, 607] on button "button" at bounding box center [507, 581] width 120 height 69
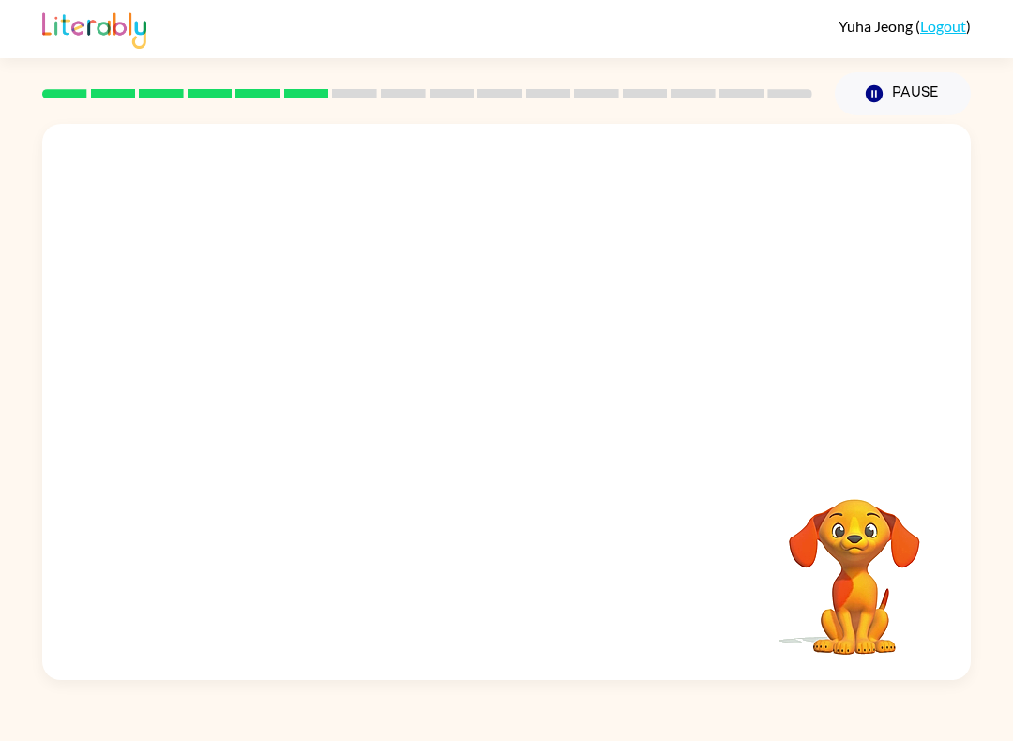
click at [897, 104] on button "Pause Pause" at bounding box center [903, 93] width 136 height 43
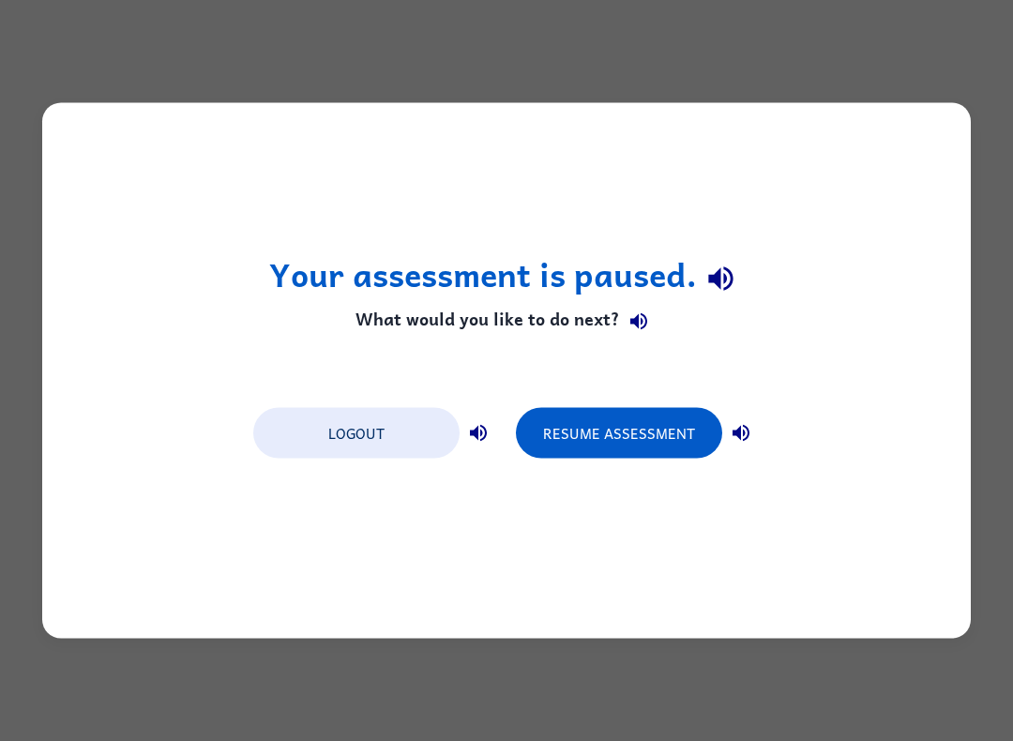
click at [650, 435] on button "Resume Assessment" at bounding box center [619, 433] width 206 height 51
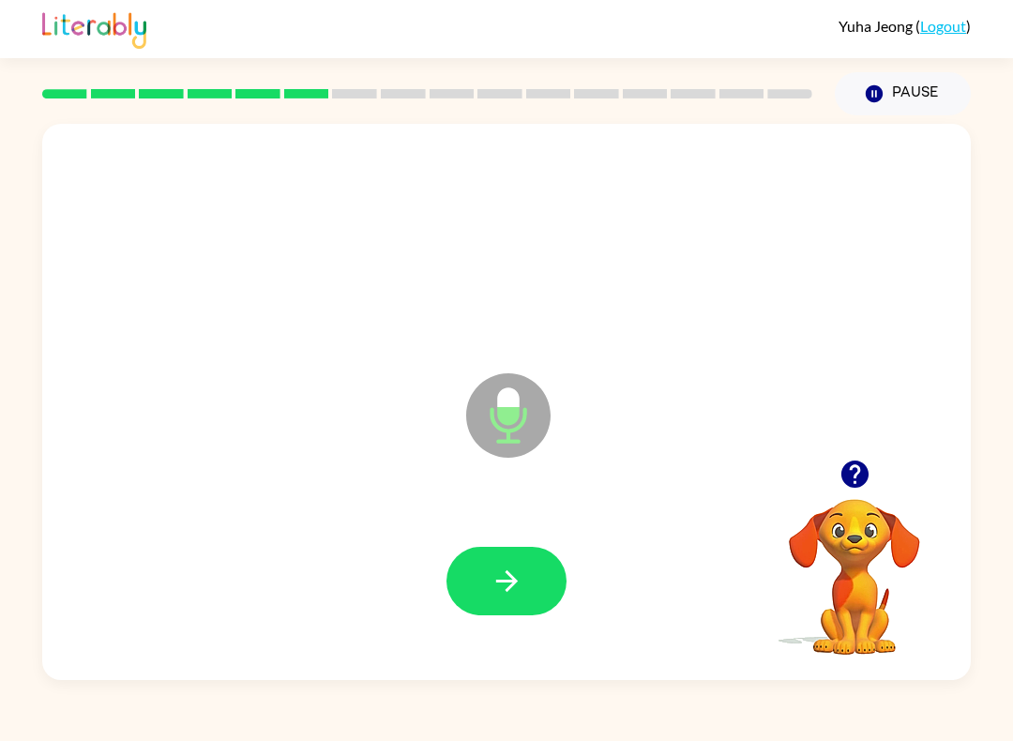
click at [516, 586] on icon "button" at bounding box center [507, 581] width 33 height 33
click at [519, 590] on icon "button" at bounding box center [507, 581] width 33 height 33
click at [526, 606] on button "button" at bounding box center [507, 581] width 120 height 69
click at [525, 594] on button "button" at bounding box center [507, 581] width 120 height 69
click at [528, 581] on button "button" at bounding box center [507, 581] width 120 height 69
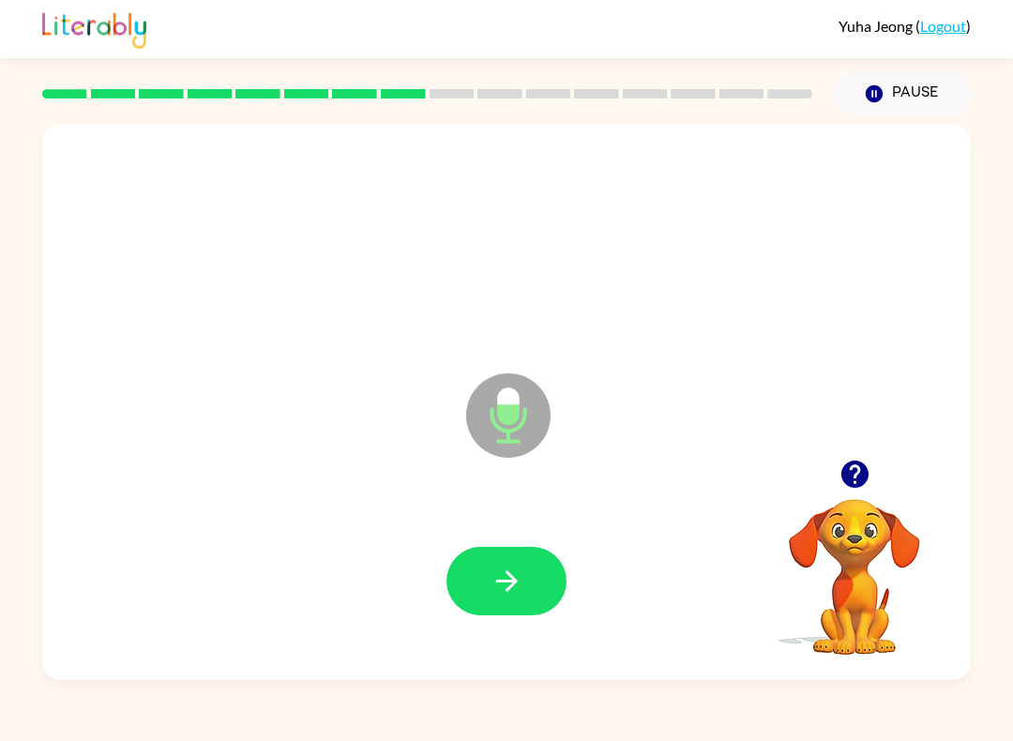
click at [514, 611] on button "button" at bounding box center [507, 581] width 120 height 69
click at [524, 599] on button "button" at bounding box center [507, 581] width 120 height 69
click at [517, 578] on icon "button" at bounding box center [507, 581] width 33 height 33
click at [533, 584] on button "button" at bounding box center [507, 581] width 120 height 69
click at [545, 586] on button "button" at bounding box center [507, 581] width 120 height 69
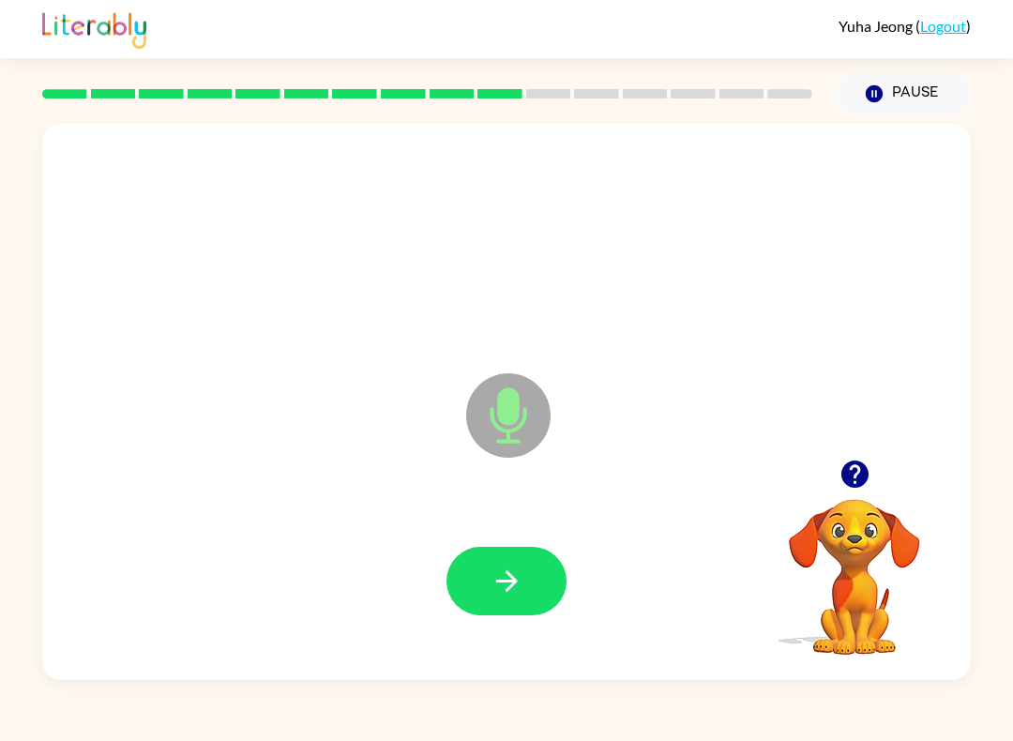
click at [531, 586] on button "button" at bounding box center [507, 581] width 120 height 69
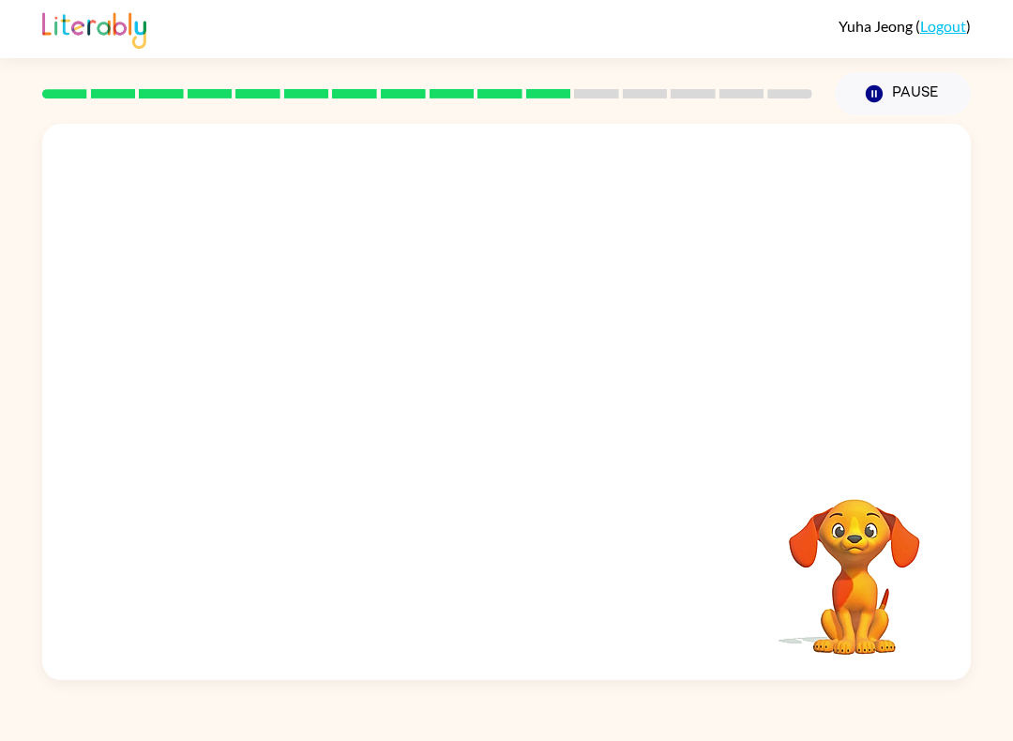
click at [921, 112] on button "Pause Pause" at bounding box center [903, 93] width 136 height 43
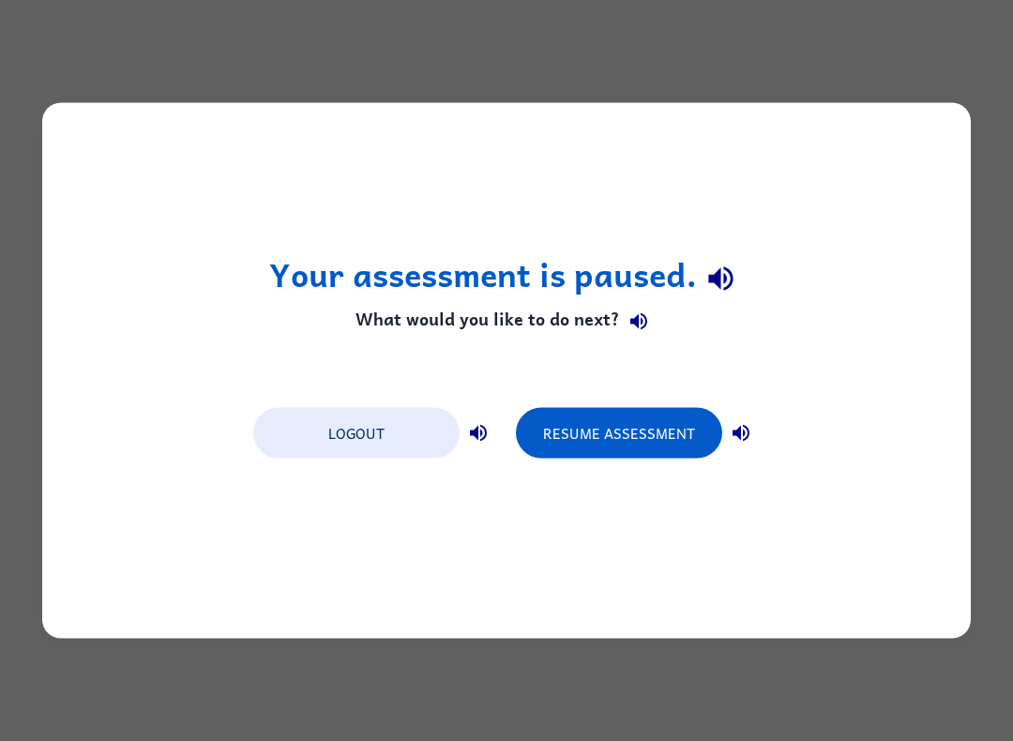
click at [637, 438] on button "Resume Assessment" at bounding box center [619, 433] width 206 height 51
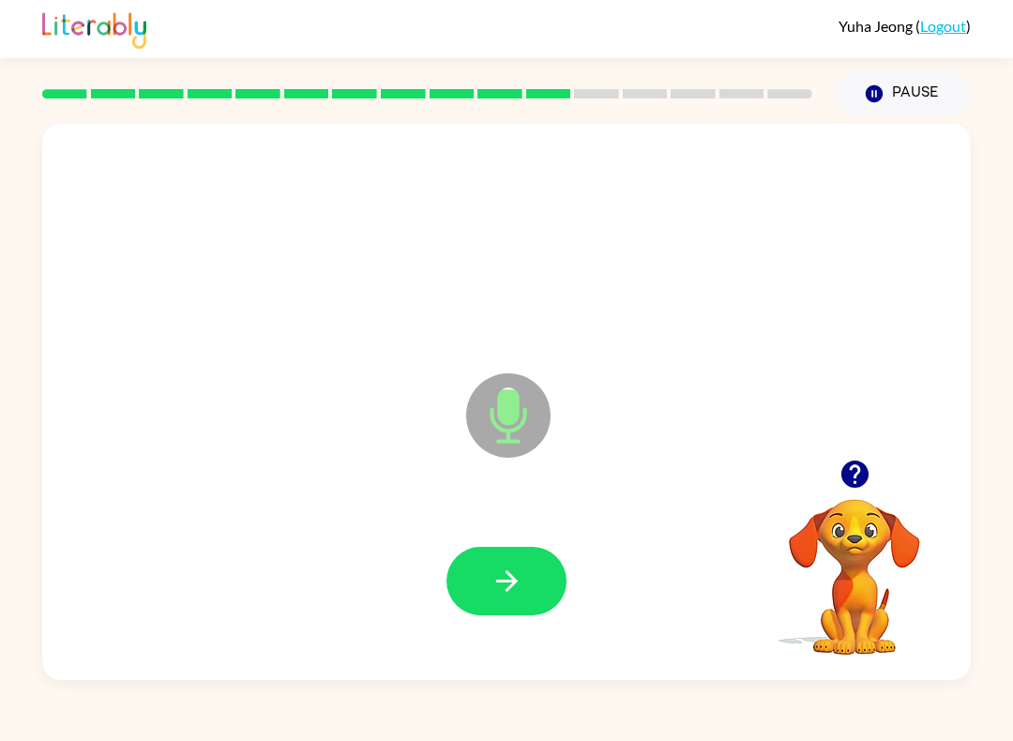
click at [517, 579] on icon "button" at bounding box center [507, 581] width 33 height 33
click at [534, 581] on button "button" at bounding box center [507, 581] width 120 height 69
click at [519, 584] on icon "button" at bounding box center [507, 581] width 33 height 33
click at [518, 586] on icon "button" at bounding box center [507, 581] width 33 height 33
click at [502, 580] on icon "button" at bounding box center [507, 581] width 33 height 33
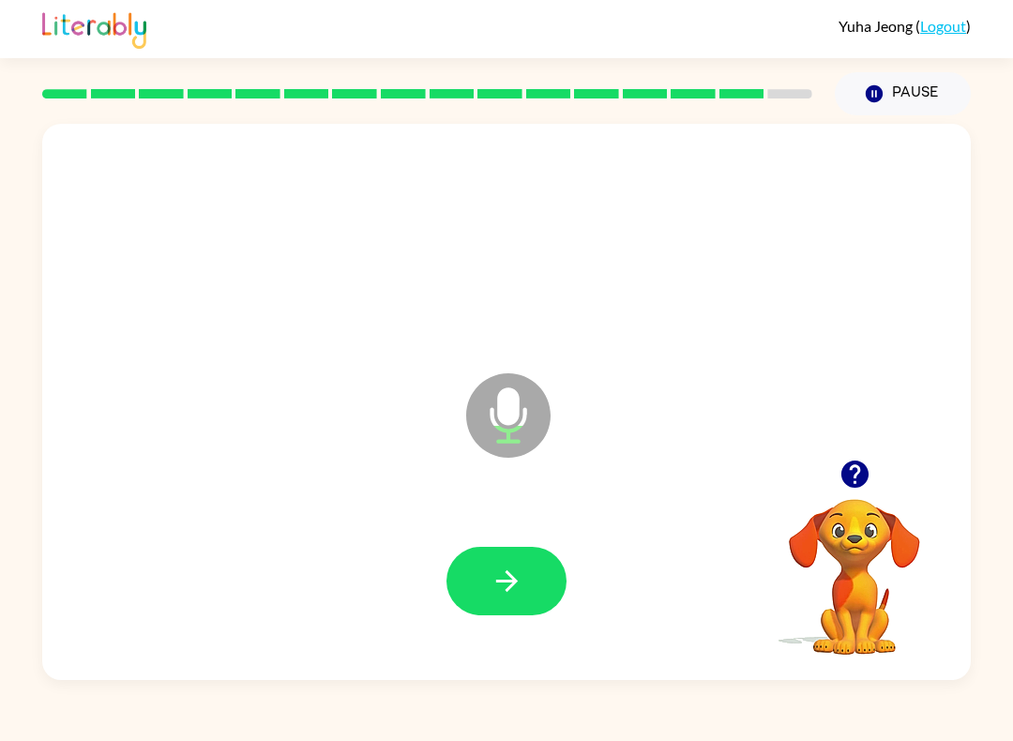
click at [514, 584] on icon "button" at bounding box center [506, 582] width 22 height 22
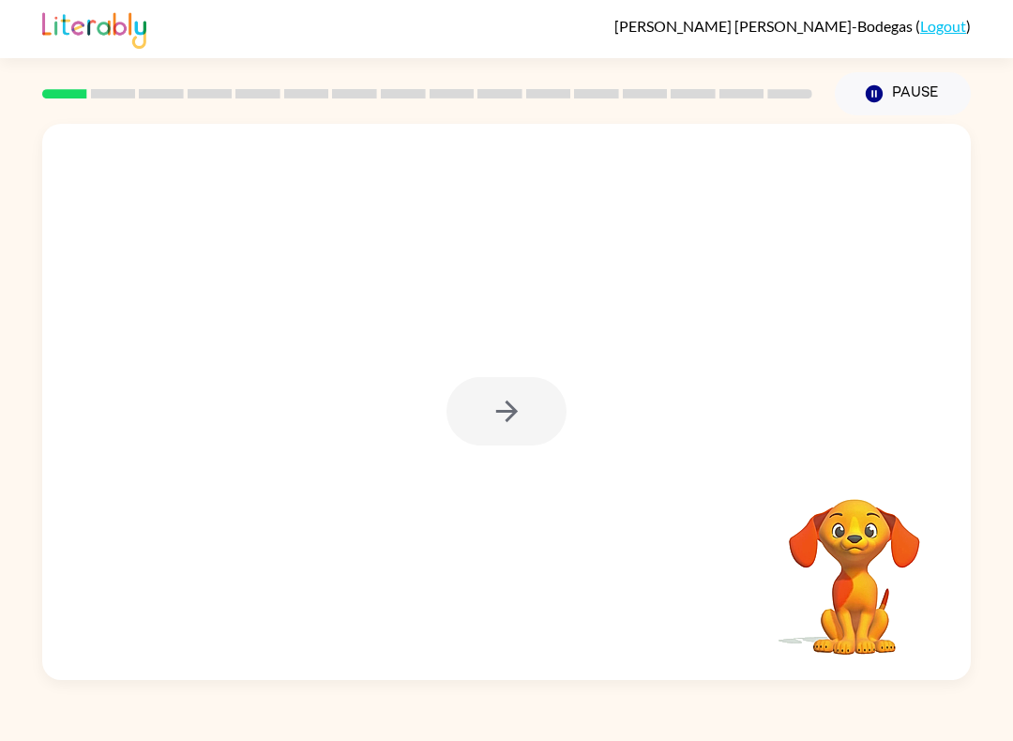
click at [495, 388] on div at bounding box center [507, 411] width 120 height 69
click at [492, 423] on div at bounding box center [507, 411] width 120 height 69
click at [467, 434] on div at bounding box center [507, 411] width 120 height 69
click at [483, 395] on div at bounding box center [507, 411] width 120 height 69
click at [491, 408] on icon "button" at bounding box center [507, 411] width 33 height 33
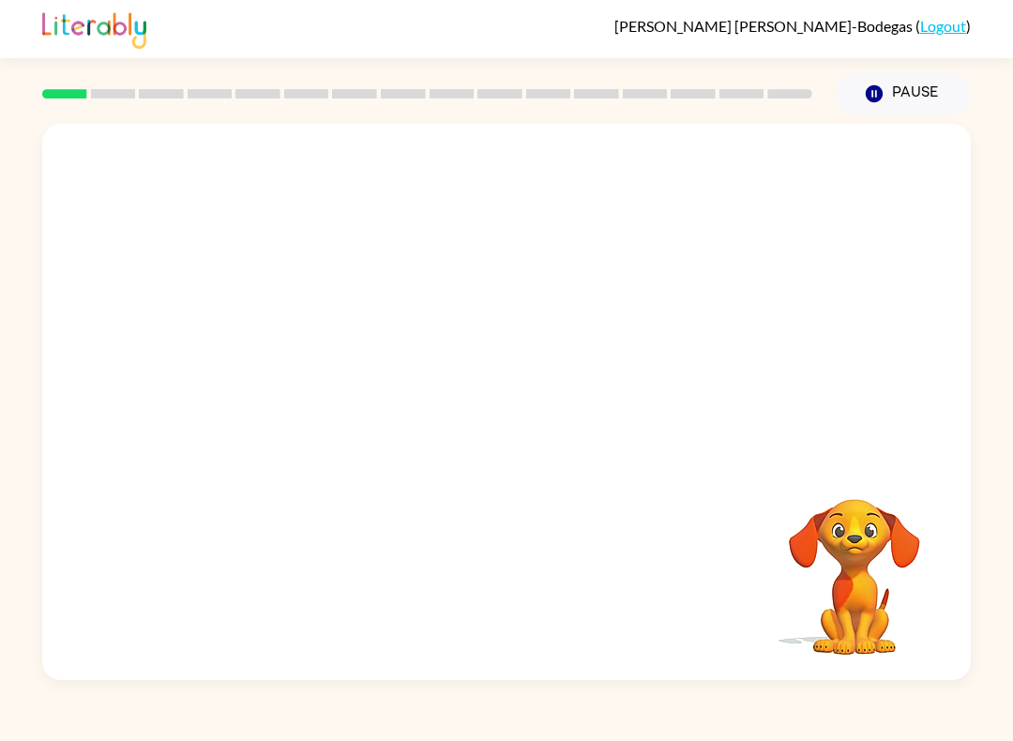
click at [480, 412] on div at bounding box center [506, 402] width 929 height 556
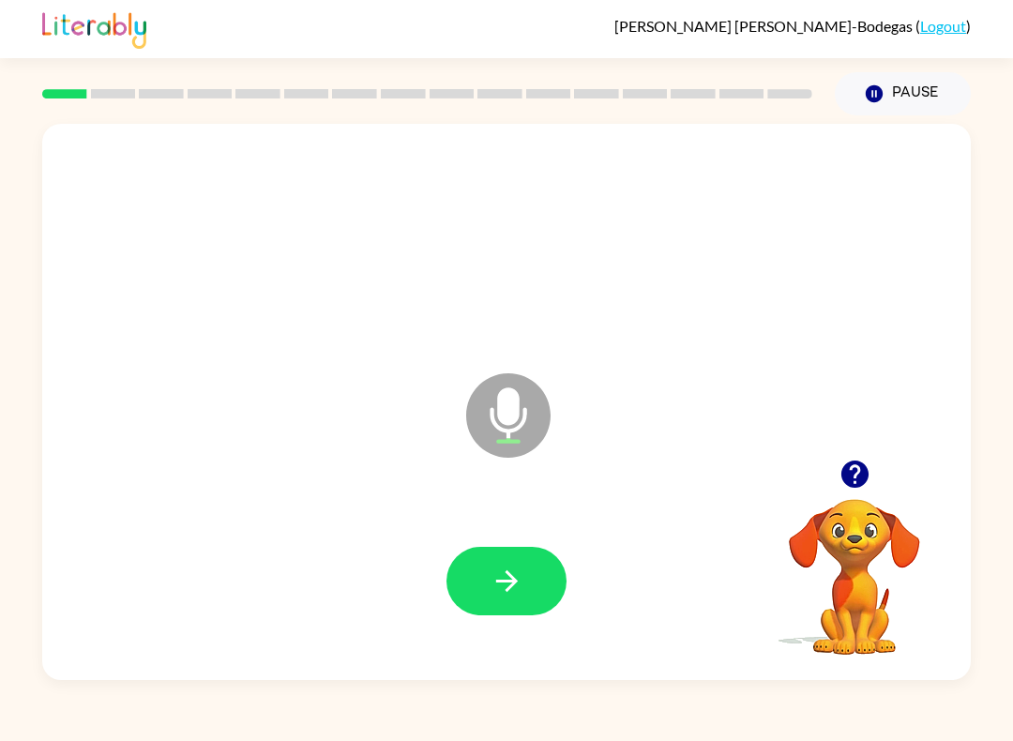
click at [463, 591] on button "button" at bounding box center [507, 581] width 120 height 69
click at [468, 579] on button "button" at bounding box center [507, 581] width 120 height 69
click at [111, 397] on div "Microphone The Microphone is here when it is your turn to talk" at bounding box center [461, 368] width 801 height 74
click at [112, 435] on div "Microphone The Microphone is here when it is your turn to talk" at bounding box center [506, 402] width 929 height 556
click at [523, 580] on icon "button" at bounding box center [507, 581] width 33 height 33
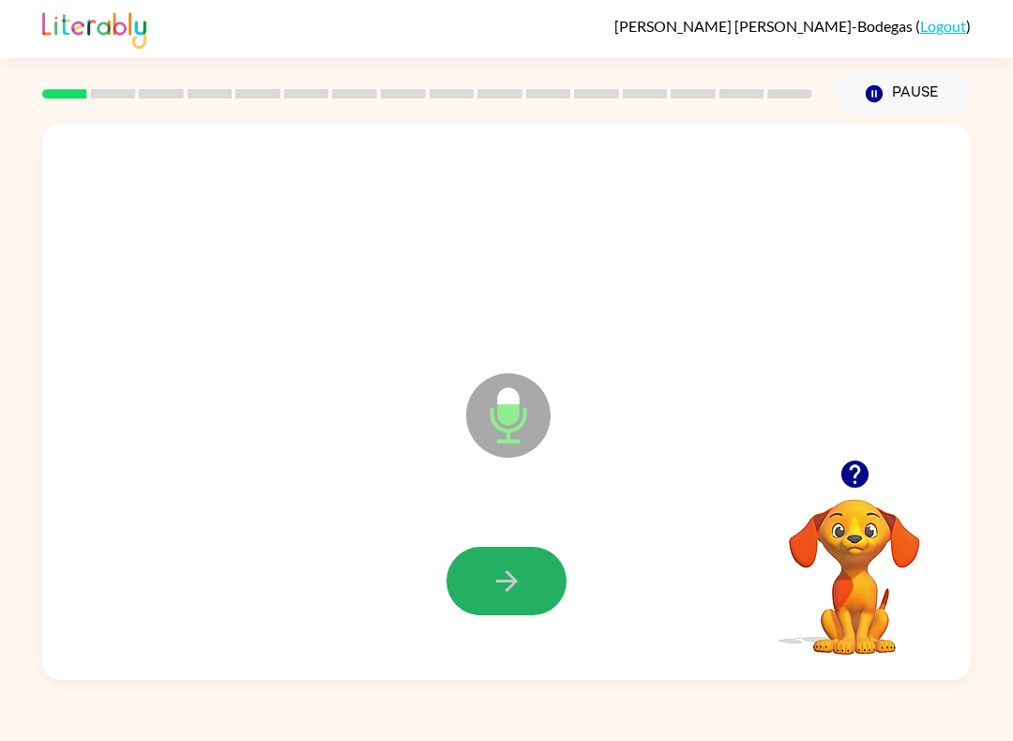
click at [515, 581] on icon "button" at bounding box center [506, 582] width 22 height 22
click at [527, 573] on button "button" at bounding box center [507, 581] width 120 height 69
click at [519, 577] on icon "button" at bounding box center [507, 581] width 33 height 33
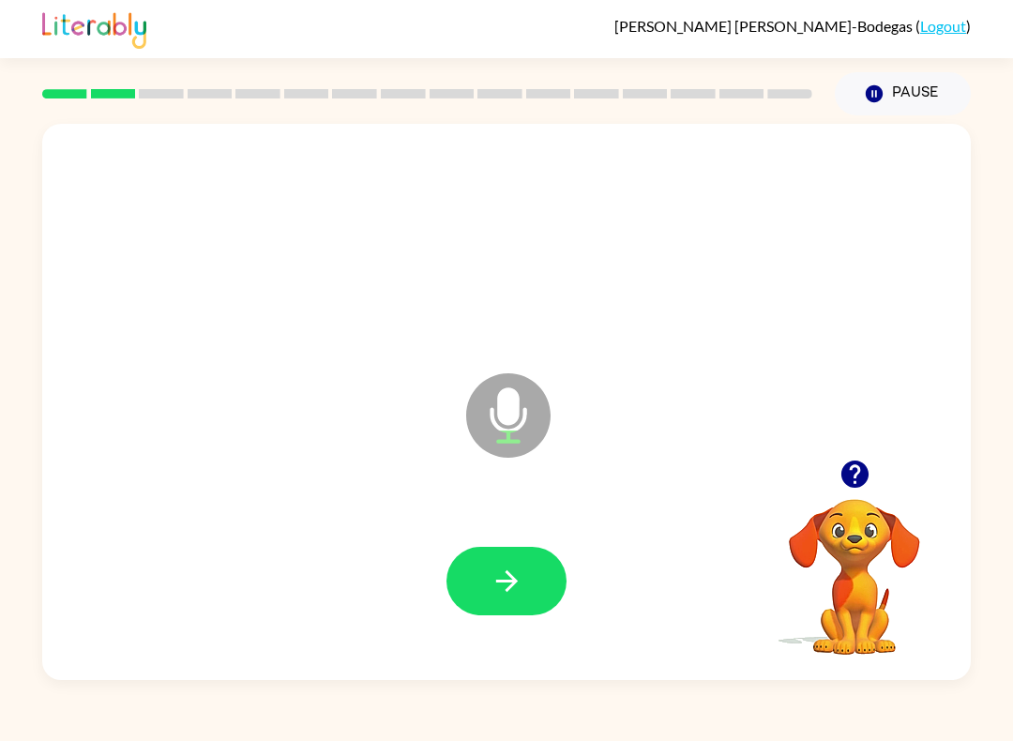
click at [519, 592] on icon "button" at bounding box center [507, 581] width 33 height 33
click at [534, 572] on button "button" at bounding box center [507, 581] width 120 height 69
click at [512, 568] on icon "button" at bounding box center [507, 581] width 33 height 33
click at [517, 582] on icon "button" at bounding box center [506, 582] width 22 height 22
click at [517, 580] on icon "button" at bounding box center [507, 581] width 33 height 33
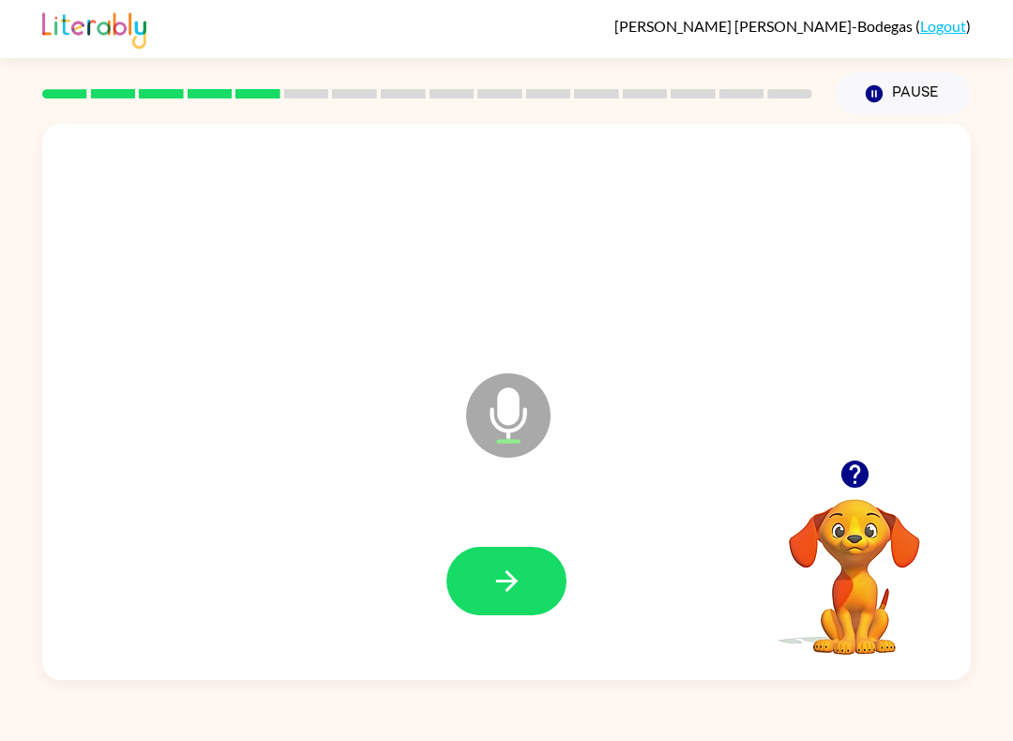
click at [514, 585] on icon "button" at bounding box center [506, 582] width 22 height 22
click at [511, 591] on icon "button" at bounding box center [507, 581] width 33 height 33
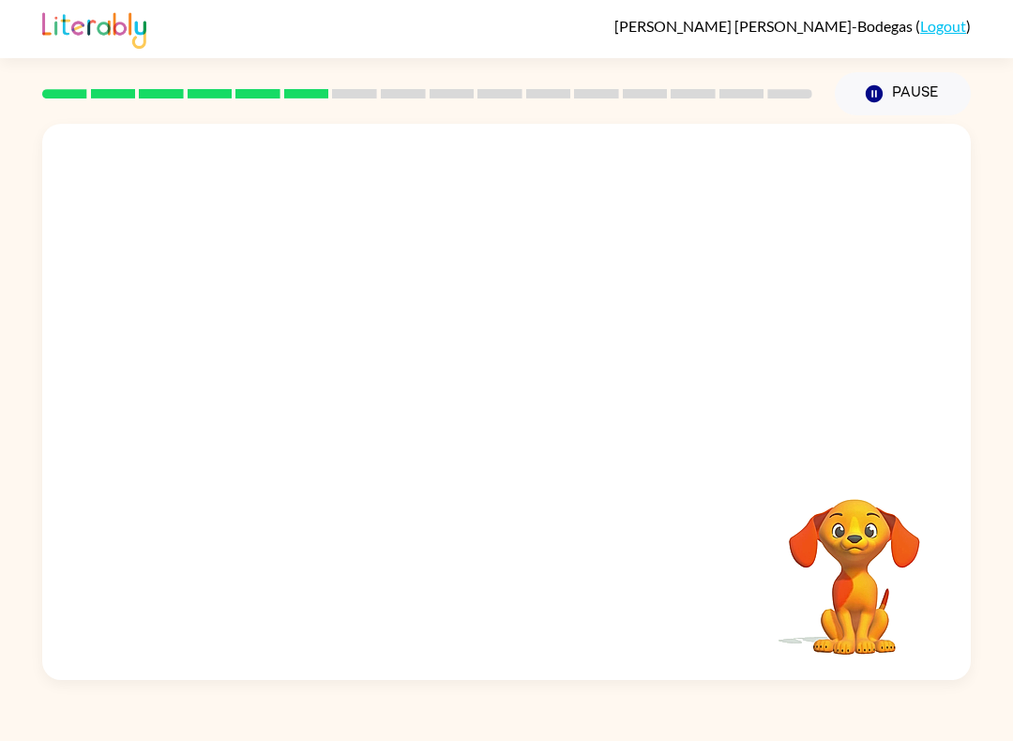
click at [916, 90] on button "Pause Pause" at bounding box center [903, 93] width 136 height 43
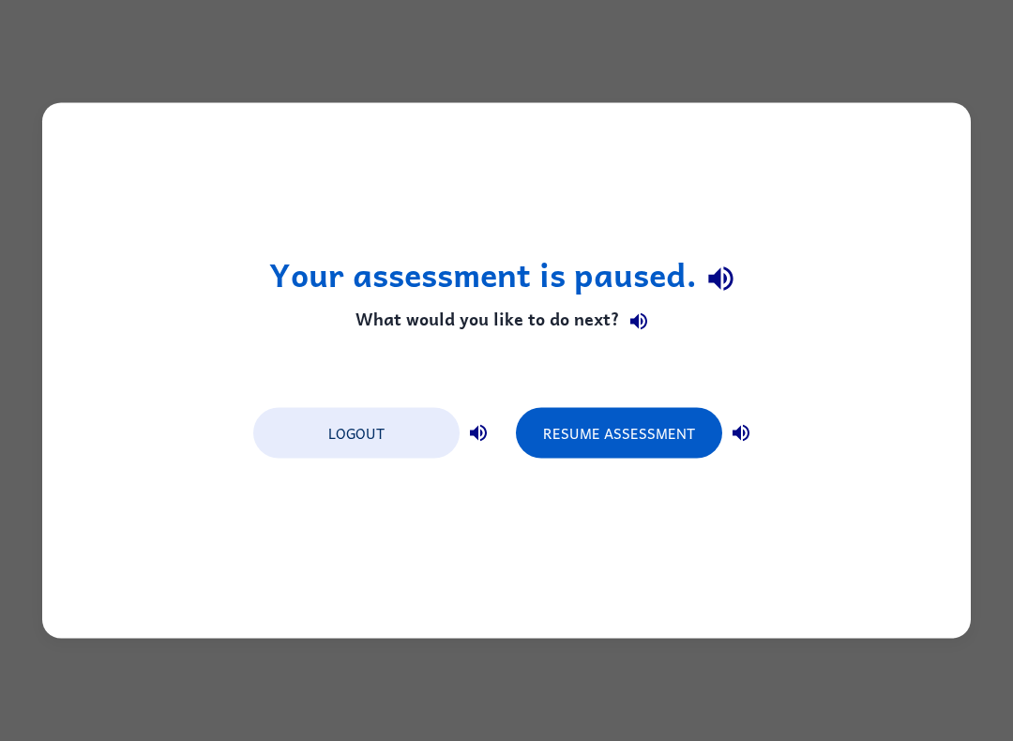
click at [617, 424] on button "Resume Assessment" at bounding box center [619, 433] width 206 height 51
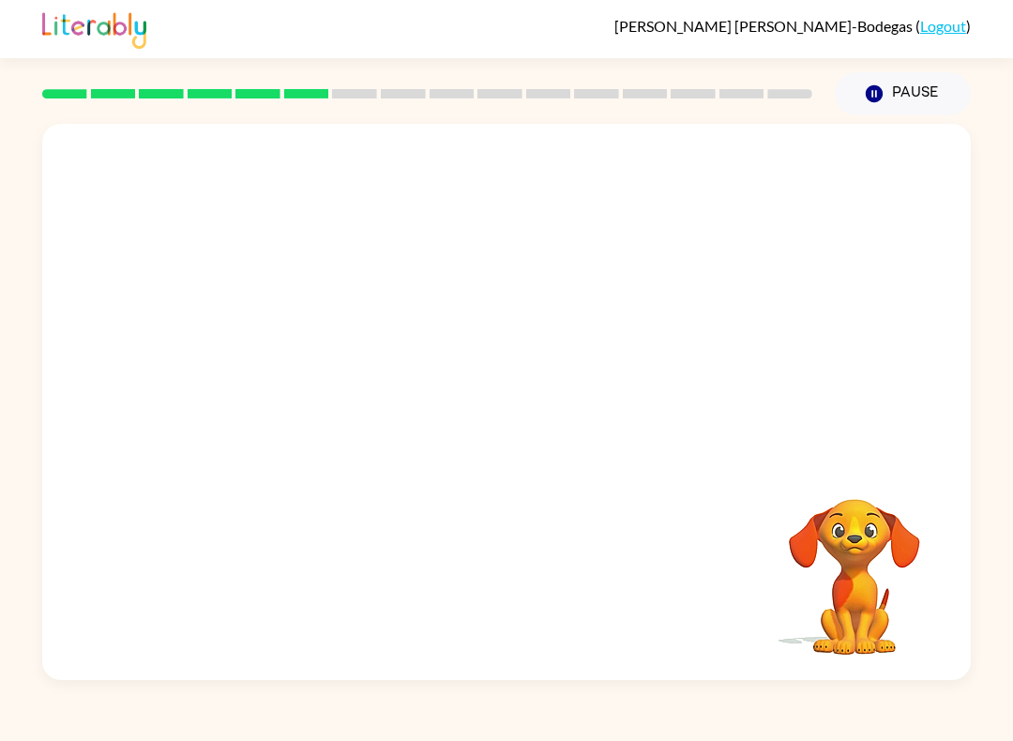
click at [974, 678] on div "Your browser must support playing .mp4 files to use Literably. Please try using…" at bounding box center [506, 397] width 1013 height 565
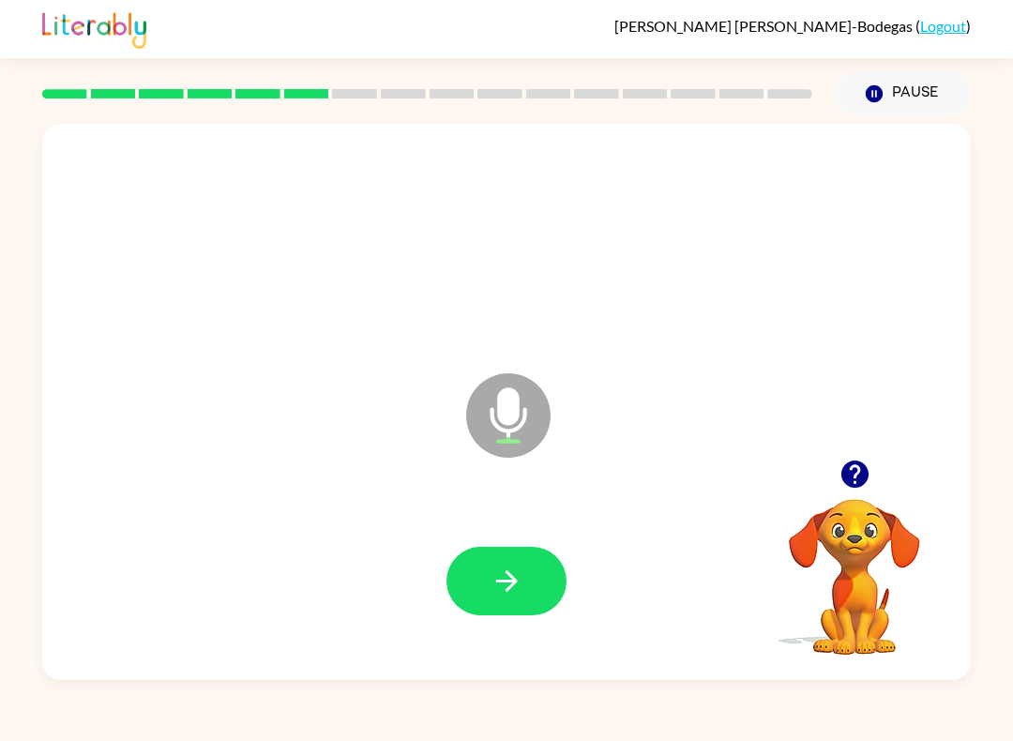
click at [526, 579] on button "button" at bounding box center [507, 581] width 120 height 69
click at [506, 579] on icon "button" at bounding box center [507, 581] width 33 height 33
click at [512, 582] on icon "button" at bounding box center [506, 582] width 22 height 22
click at [514, 586] on icon "button" at bounding box center [507, 581] width 33 height 33
click at [515, 582] on icon "button" at bounding box center [506, 582] width 22 height 22
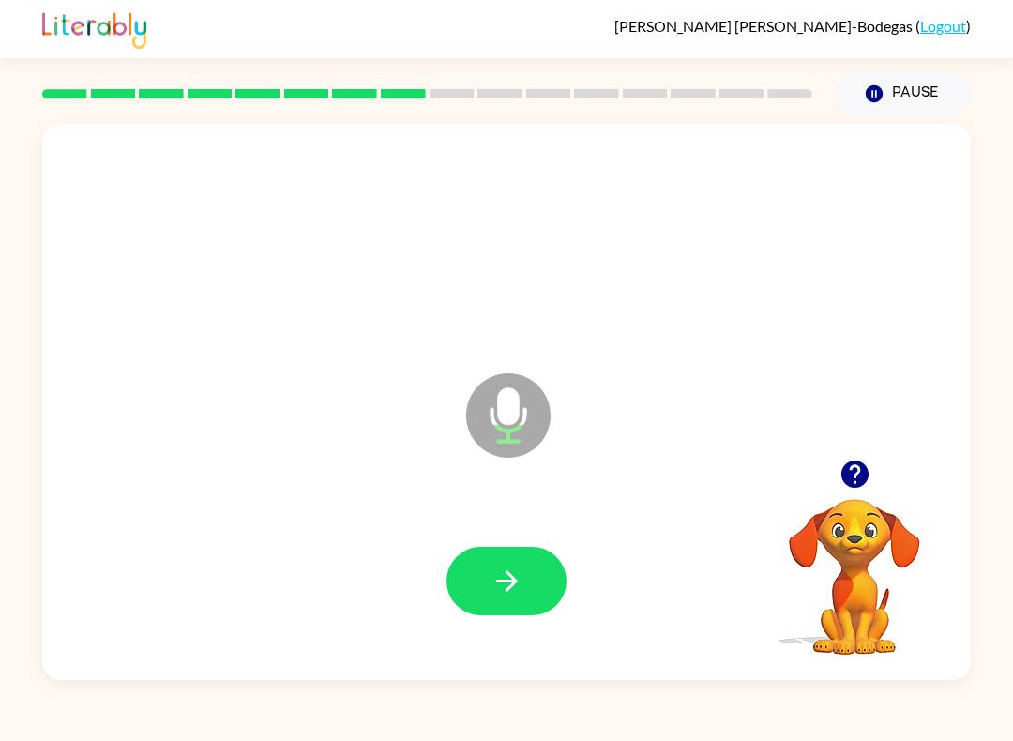
click at [517, 583] on icon "button" at bounding box center [506, 582] width 22 height 22
click at [479, 569] on button "button" at bounding box center [507, 581] width 120 height 69
click at [547, 560] on button "button" at bounding box center [507, 581] width 120 height 69
click at [554, 567] on button "button" at bounding box center [507, 581] width 120 height 69
click at [547, 579] on button "button" at bounding box center [507, 581] width 120 height 69
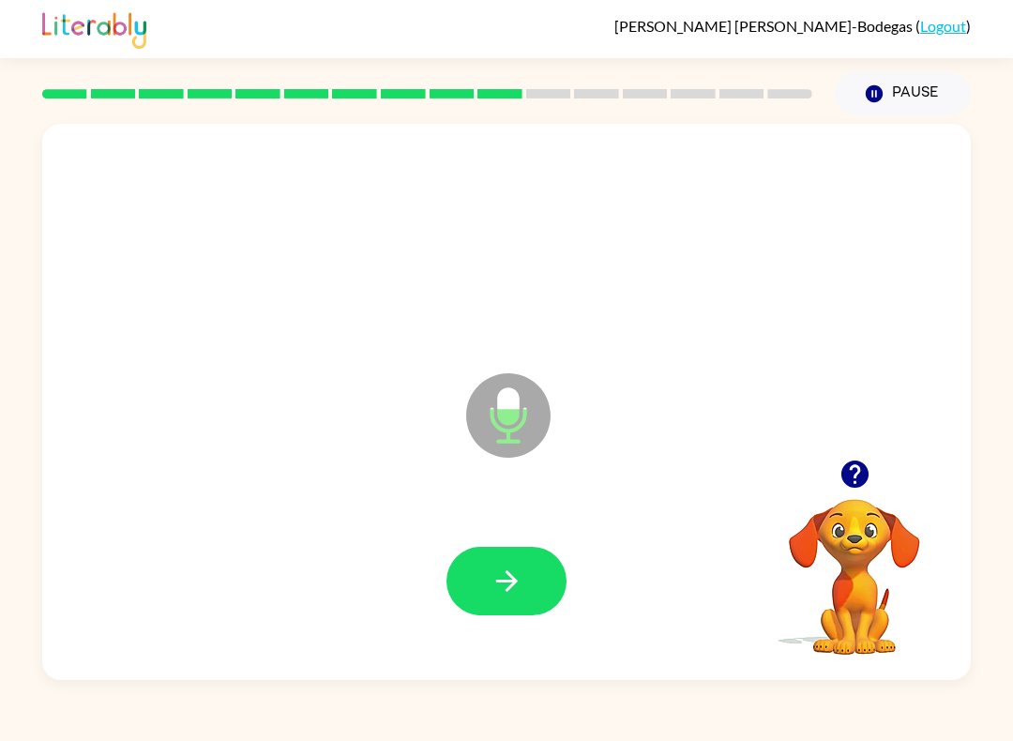
click at [542, 571] on button "button" at bounding box center [507, 581] width 120 height 69
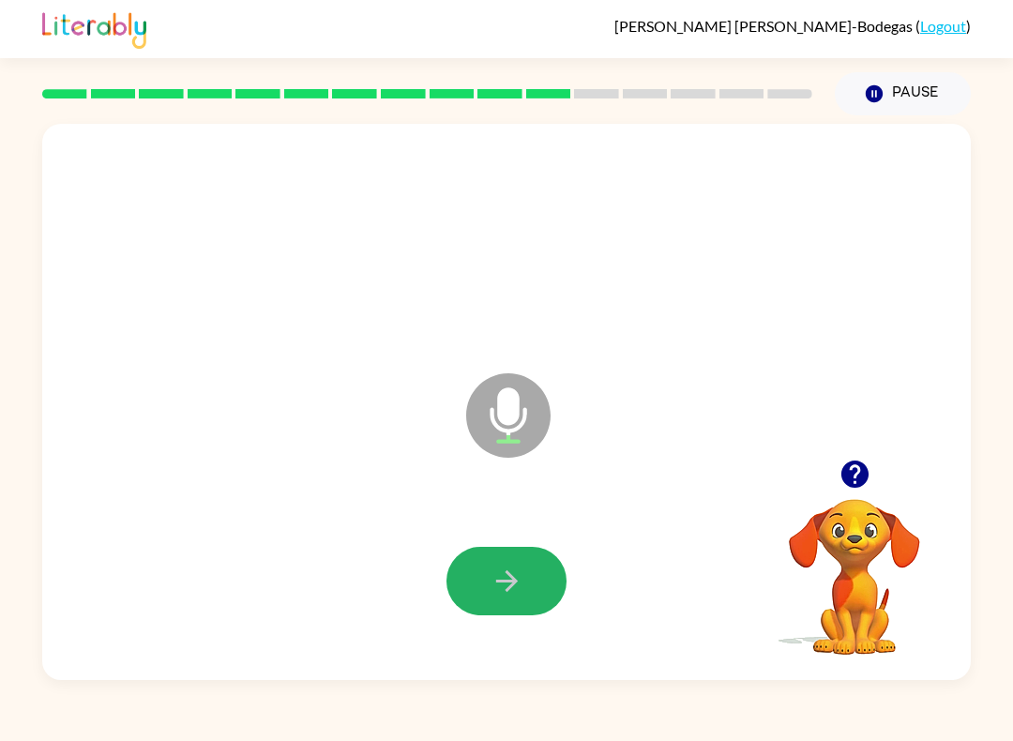
click at [520, 575] on icon "button" at bounding box center [507, 581] width 33 height 33
click at [929, 109] on button "Pause Pause" at bounding box center [903, 93] width 136 height 43
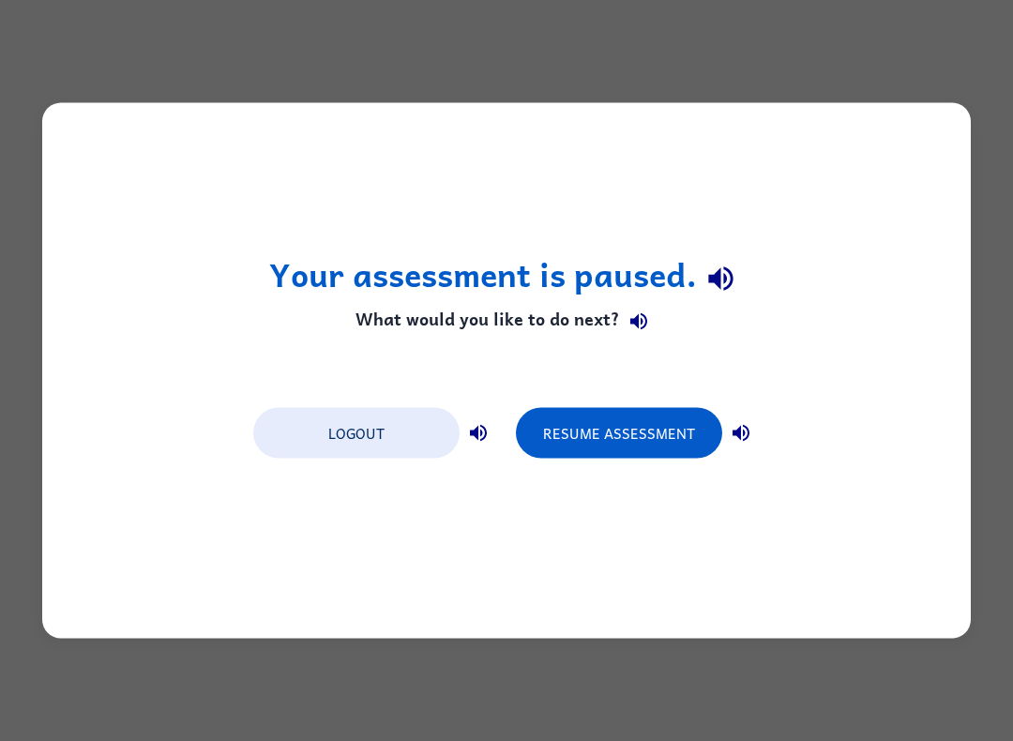
click at [634, 427] on button "Resume Assessment" at bounding box center [619, 433] width 206 height 51
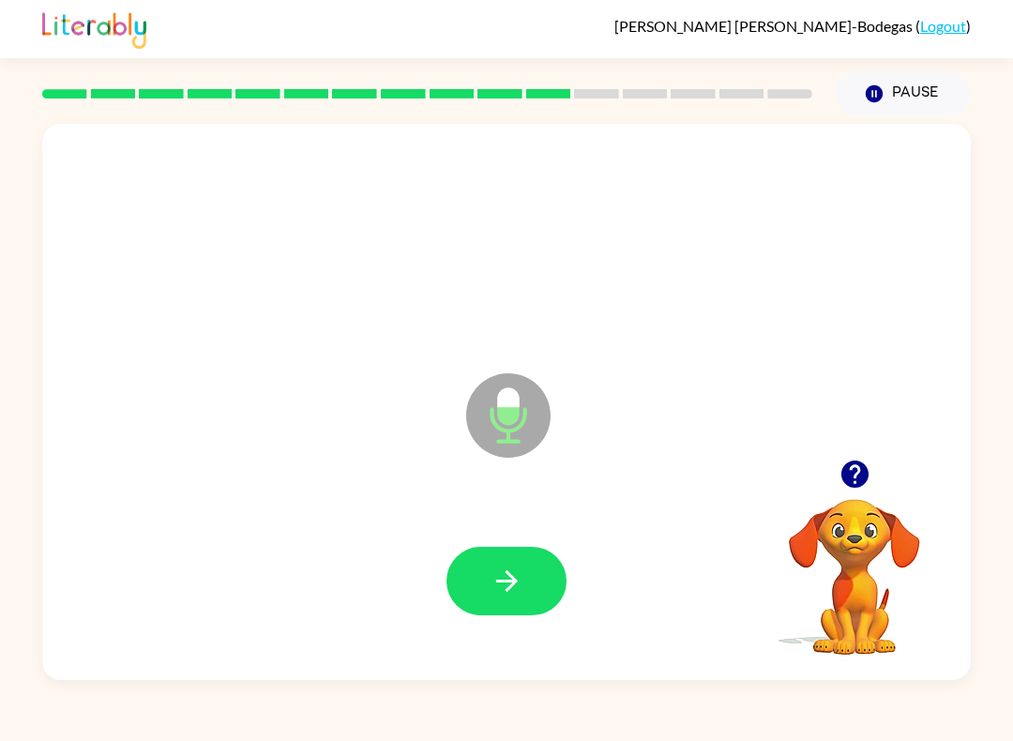
click at [508, 574] on icon "button" at bounding box center [506, 582] width 22 height 22
click at [514, 581] on icon "button" at bounding box center [506, 582] width 22 height 22
click at [483, 566] on button "button" at bounding box center [507, 581] width 120 height 69
click at [499, 561] on button "button" at bounding box center [507, 581] width 120 height 69
click at [492, 571] on icon "button" at bounding box center [507, 581] width 33 height 33
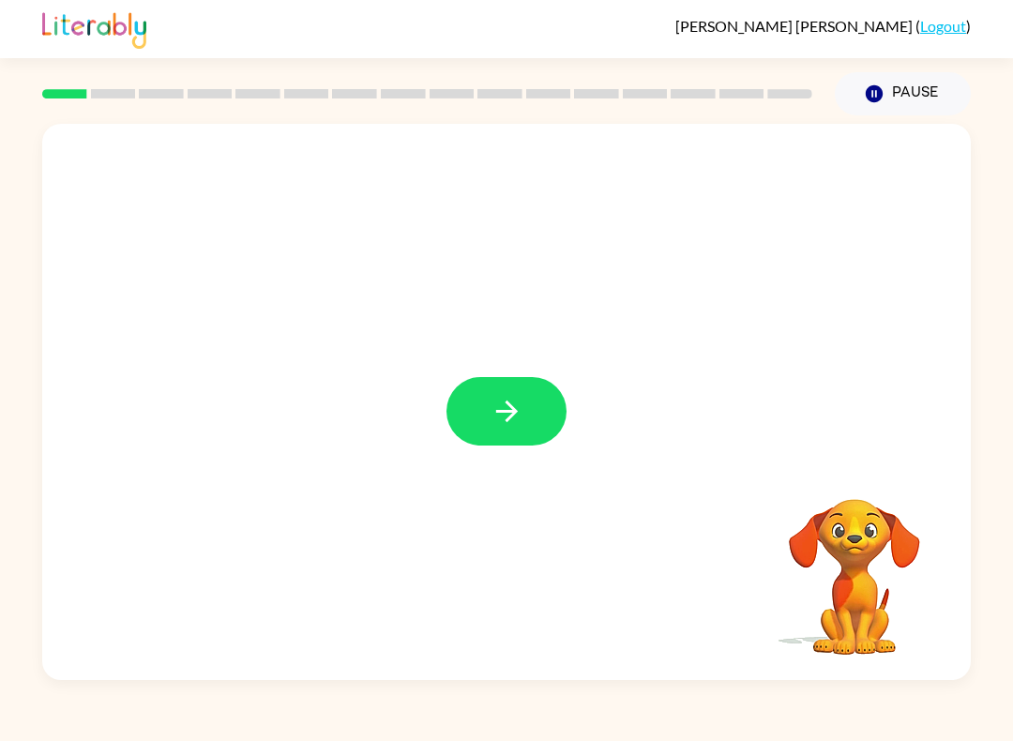
click at [520, 397] on icon "button" at bounding box center [507, 411] width 33 height 33
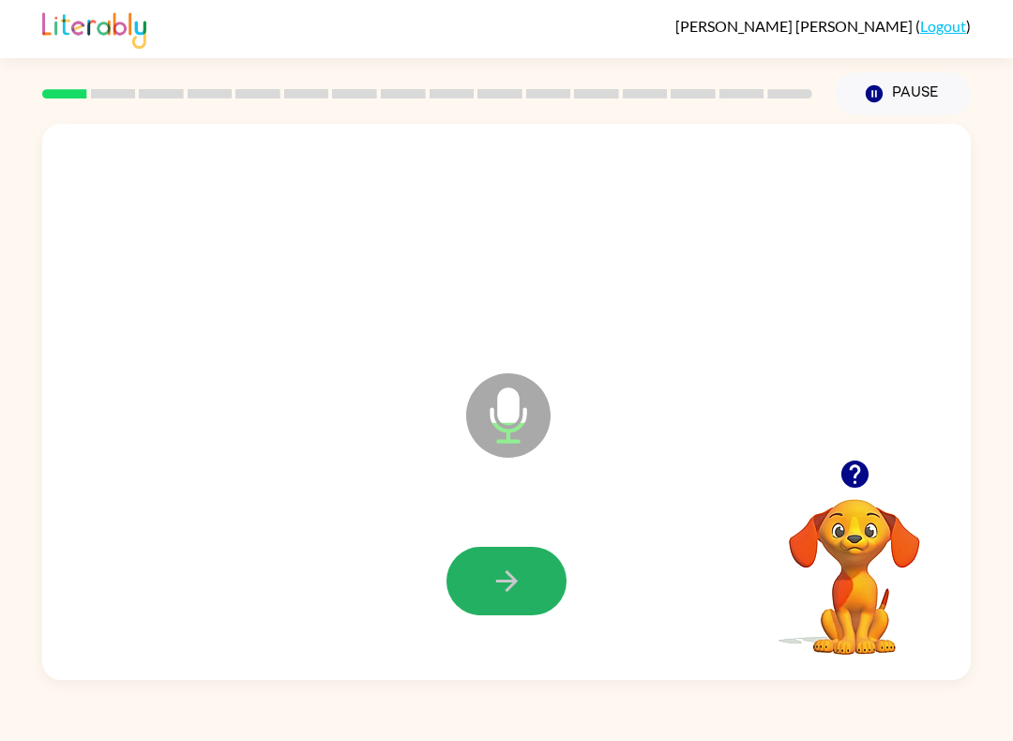
click at [540, 572] on button "button" at bounding box center [507, 581] width 120 height 69
click at [511, 573] on icon "button" at bounding box center [507, 581] width 33 height 33
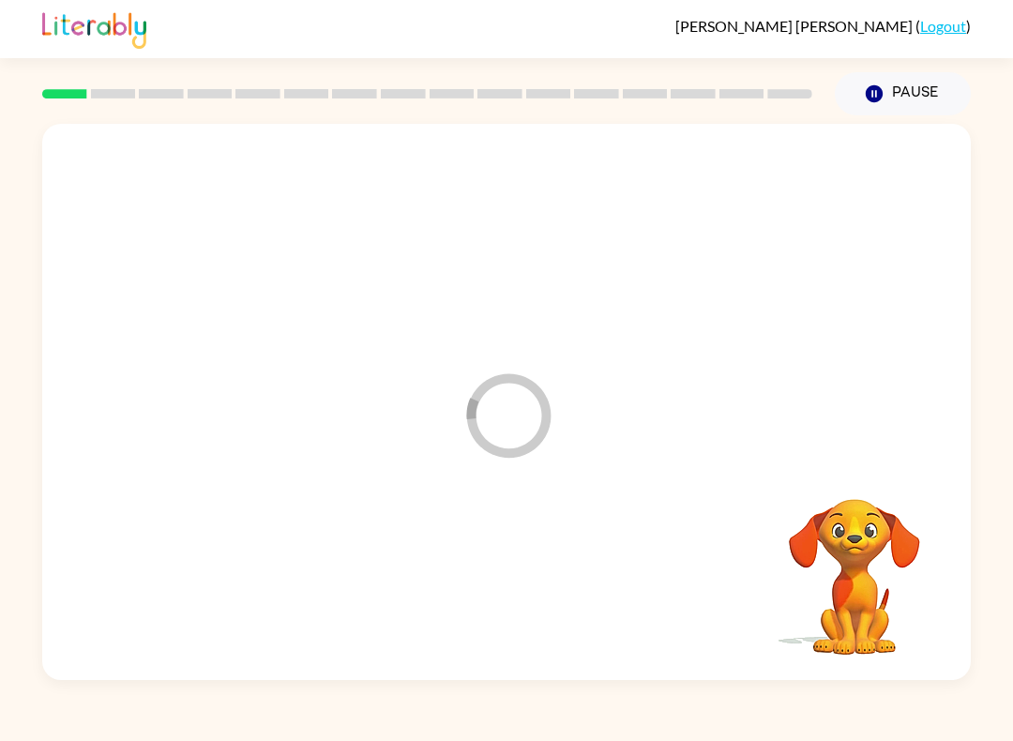
click at [511, 573] on div at bounding box center [506, 581] width 891 height 160
click at [369, 478] on div at bounding box center [506, 402] width 929 height 556
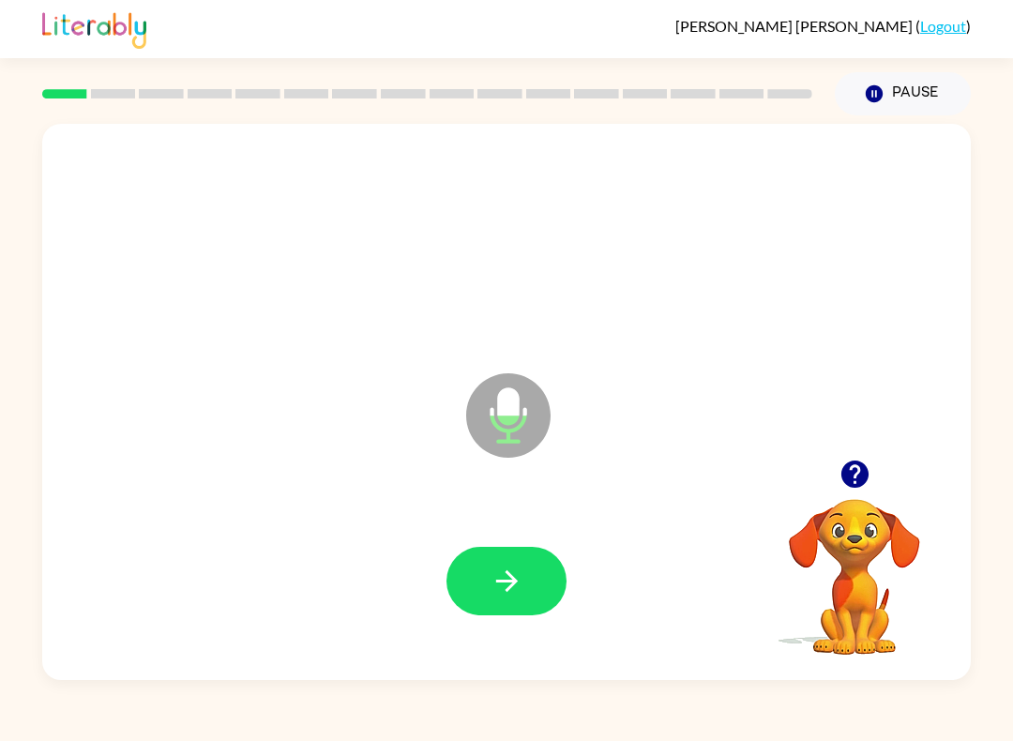
click at [528, 590] on button "button" at bounding box center [507, 581] width 120 height 69
click at [535, 566] on button "button" at bounding box center [507, 581] width 120 height 69
click at [524, 560] on button "button" at bounding box center [507, 581] width 120 height 69
click at [515, 579] on icon "button" at bounding box center [507, 581] width 33 height 33
click at [541, 572] on button "button" at bounding box center [507, 581] width 120 height 69
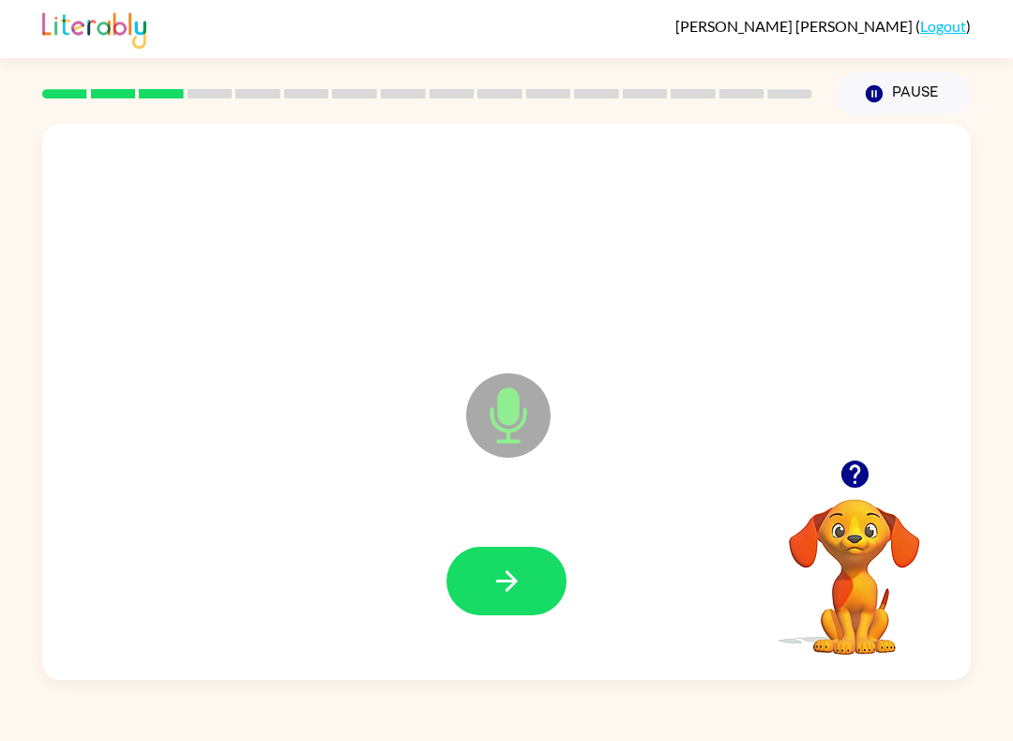
click at [544, 570] on button "button" at bounding box center [507, 581] width 120 height 69
click at [537, 578] on button "button" at bounding box center [507, 581] width 120 height 69
click at [506, 599] on button "button" at bounding box center [507, 581] width 120 height 69
click at [510, 589] on icon "button" at bounding box center [506, 582] width 22 height 22
click at [493, 586] on icon "button" at bounding box center [507, 581] width 33 height 33
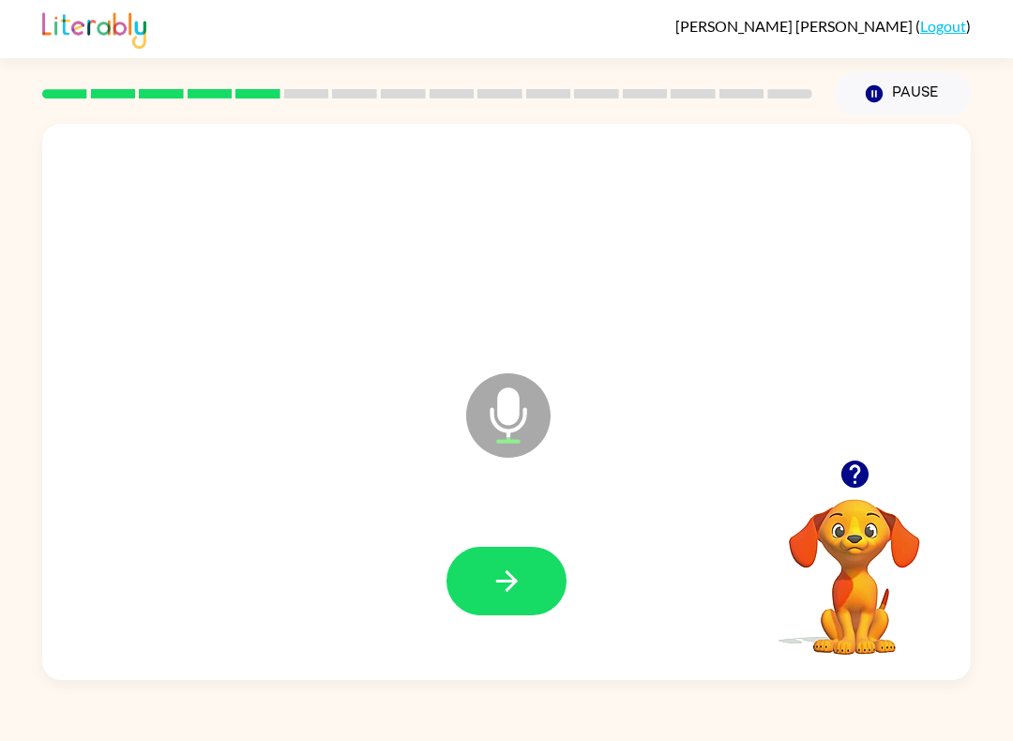
click at [504, 614] on button "button" at bounding box center [507, 581] width 120 height 69
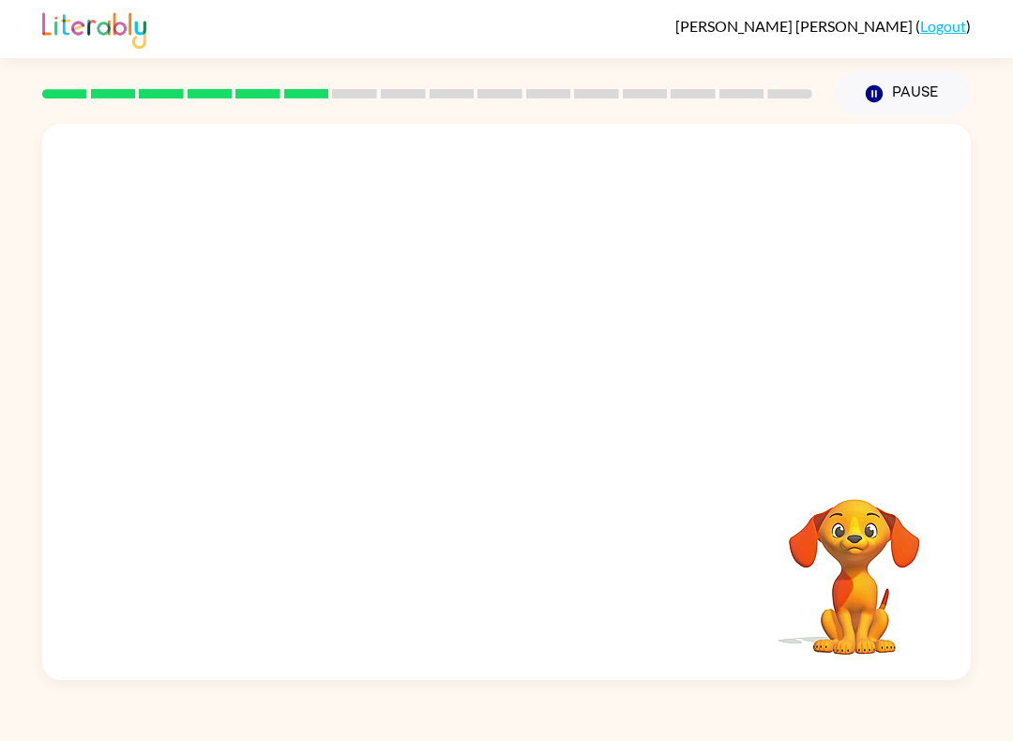
click at [924, 86] on button "Pause Pause" at bounding box center [903, 93] width 136 height 43
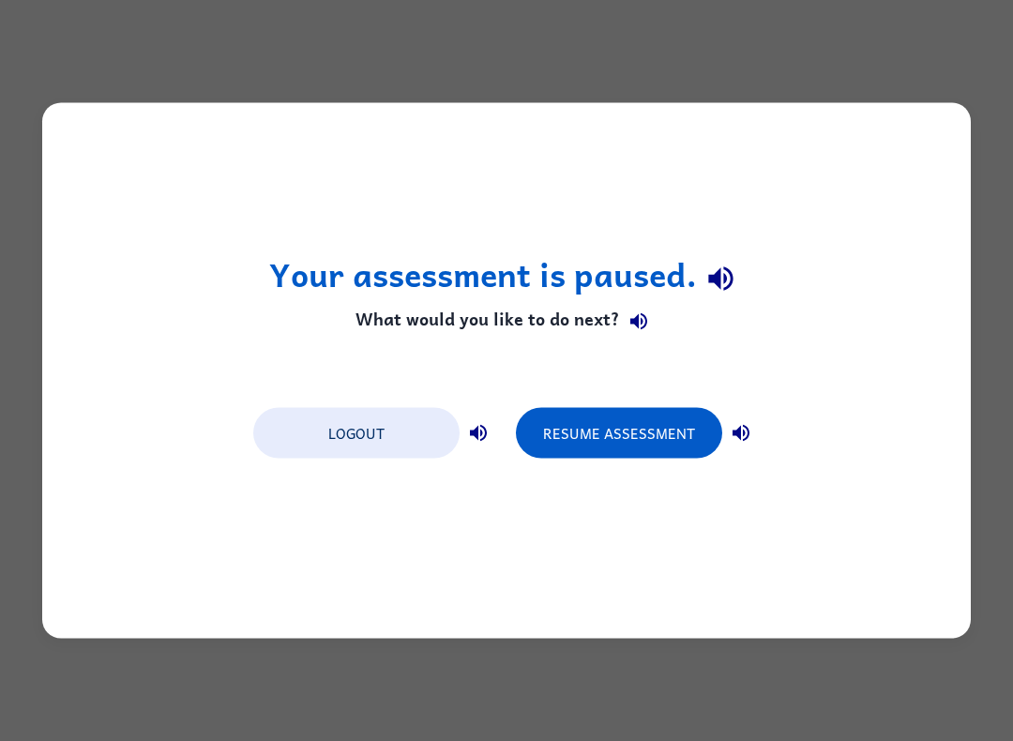
click at [667, 410] on button "Resume Assessment" at bounding box center [619, 433] width 206 height 51
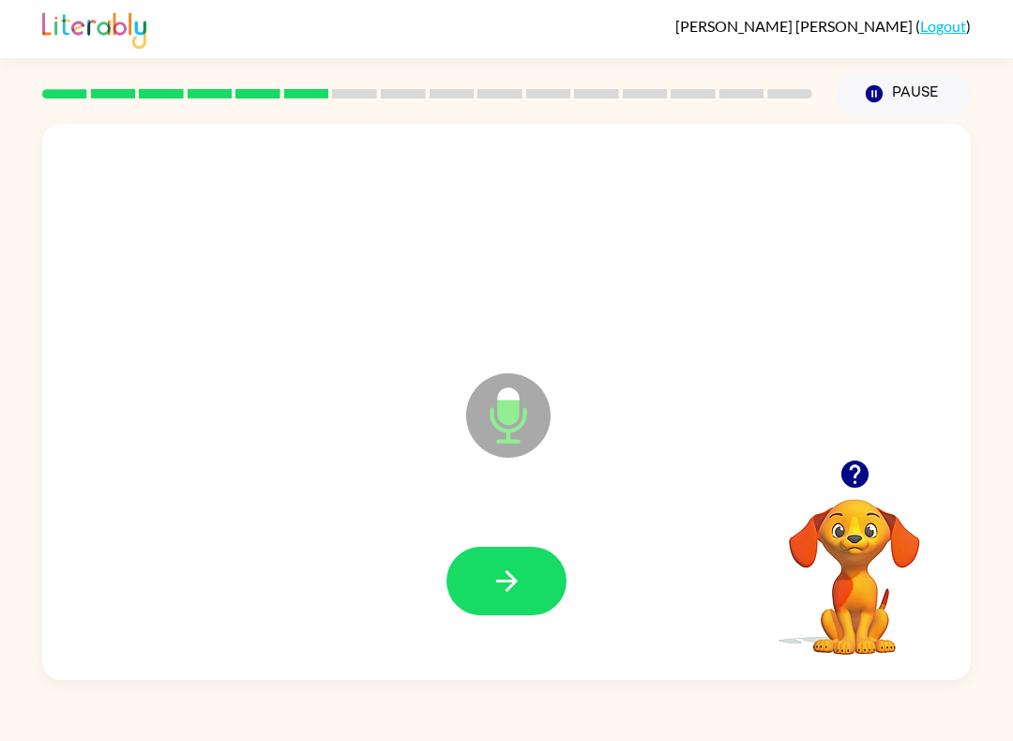
click at [501, 577] on icon "button" at bounding box center [507, 581] width 33 height 33
click at [499, 572] on icon "button" at bounding box center [507, 581] width 33 height 33
click at [496, 582] on icon "button" at bounding box center [506, 582] width 22 height 22
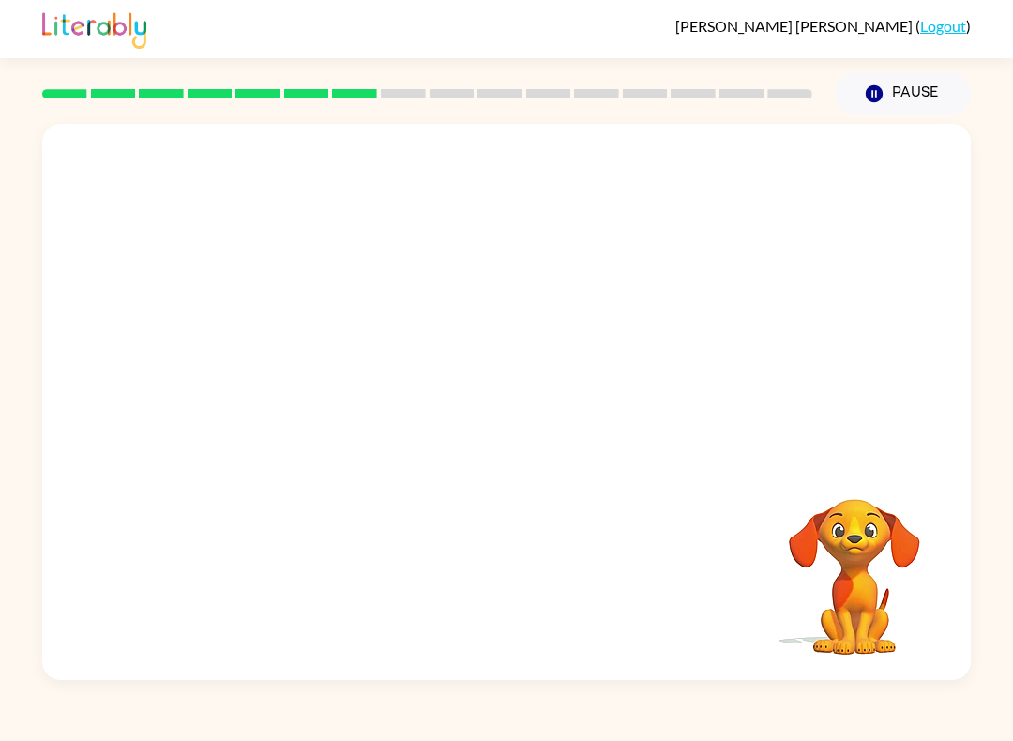
click at [453, 576] on div at bounding box center [506, 581] width 891 height 160
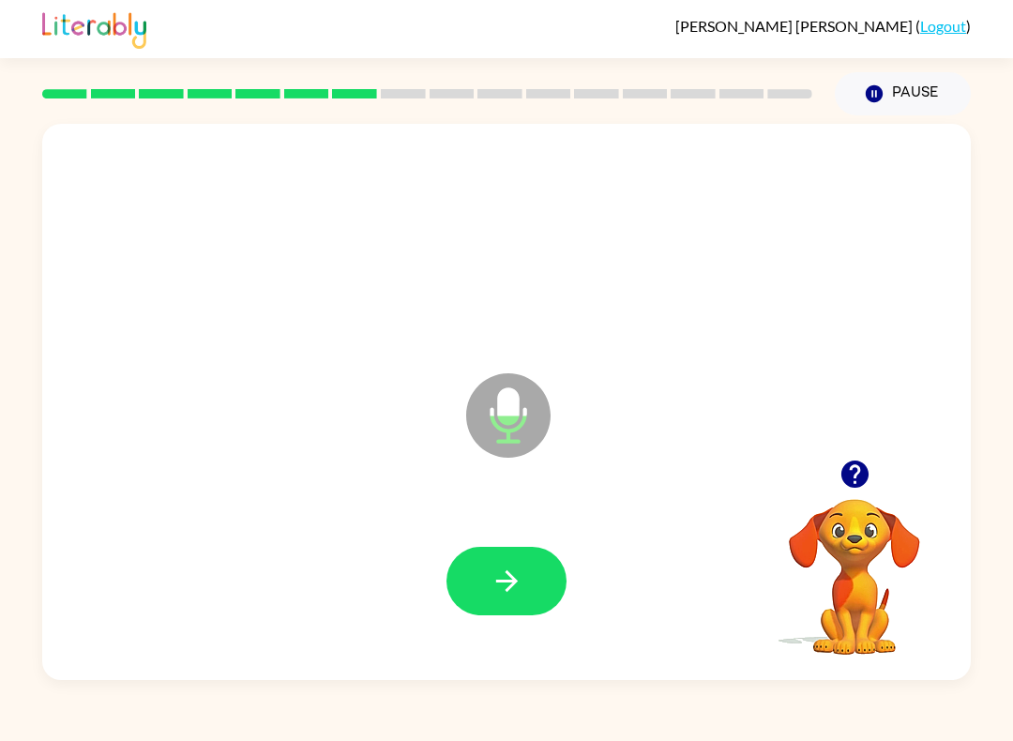
click at [524, 580] on button "button" at bounding box center [507, 581] width 120 height 69
click at [523, 574] on icon "button" at bounding box center [507, 581] width 33 height 33
click at [520, 597] on icon "button" at bounding box center [507, 581] width 33 height 33
click at [512, 584] on icon "button" at bounding box center [507, 581] width 33 height 33
click at [542, 603] on button "button" at bounding box center [507, 581] width 120 height 69
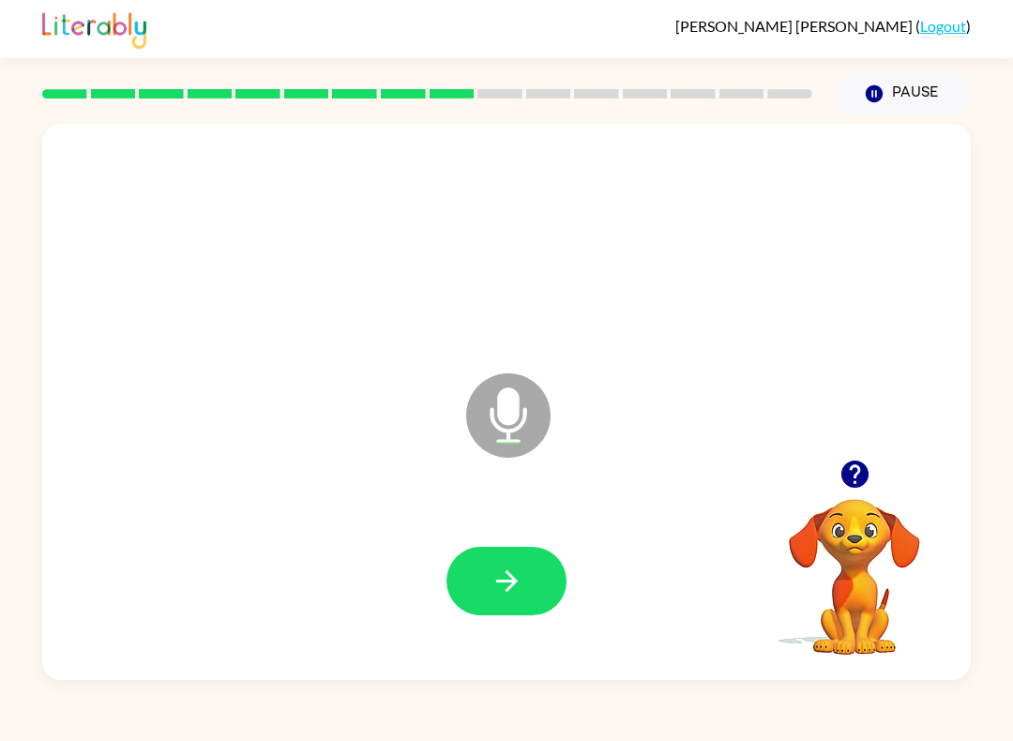
click at [531, 614] on button "button" at bounding box center [507, 581] width 120 height 69
click at [520, 613] on button "button" at bounding box center [507, 581] width 120 height 69
click at [542, 601] on button "button" at bounding box center [507, 581] width 120 height 69
click at [542, 592] on button "button" at bounding box center [507, 581] width 120 height 69
click at [533, 567] on button "button" at bounding box center [507, 581] width 120 height 69
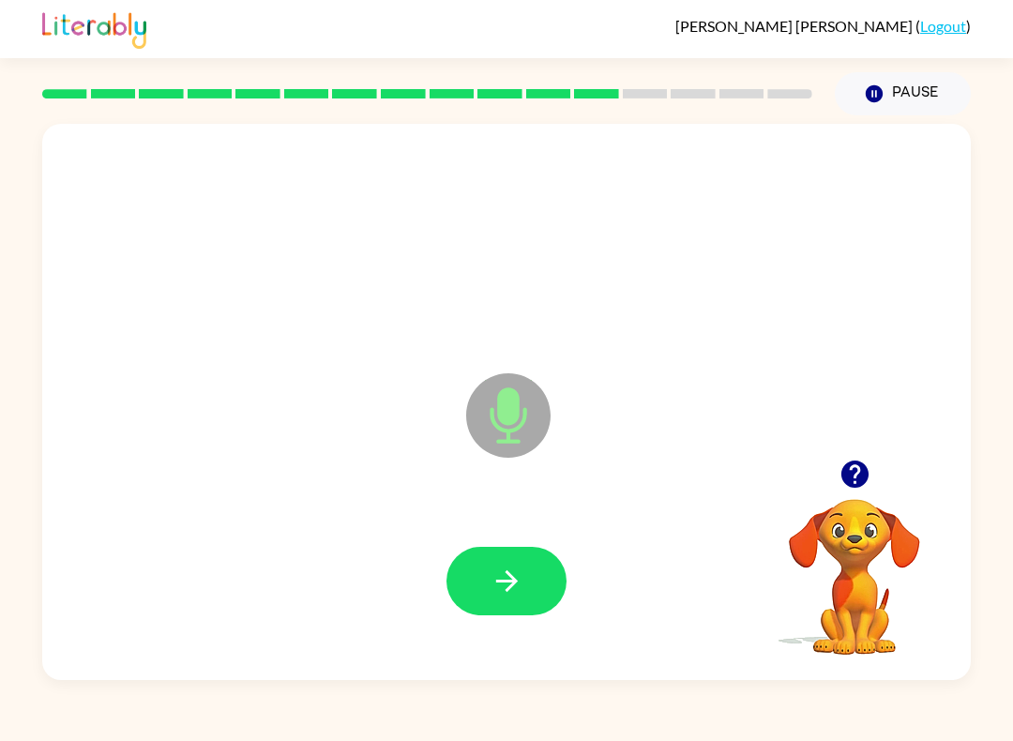
click at [512, 544] on div at bounding box center [506, 581] width 891 height 160
click at [485, 563] on button "button" at bounding box center [507, 581] width 120 height 69
click at [535, 576] on button "button" at bounding box center [507, 581] width 120 height 69
click at [508, 591] on icon "button" at bounding box center [506, 582] width 22 height 22
click at [533, 584] on button "button" at bounding box center [507, 581] width 120 height 69
